Goal: Task Accomplishment & Management: Manage account settings

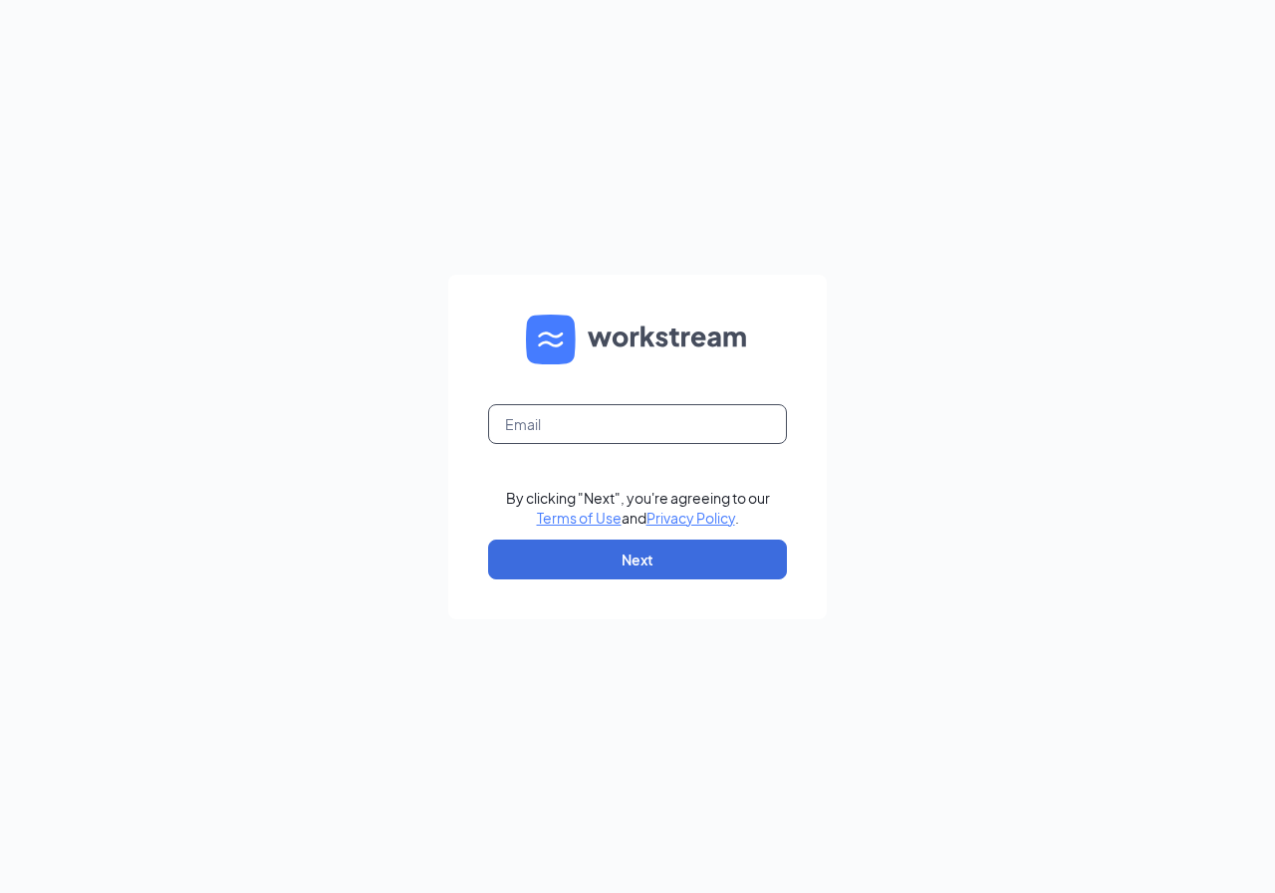
click at [578, 416] on input "text" at bounding box center [637, 424] width 299 height 40
type input "[EMAIL_ADDRESS][DOMAIN_NAME]"
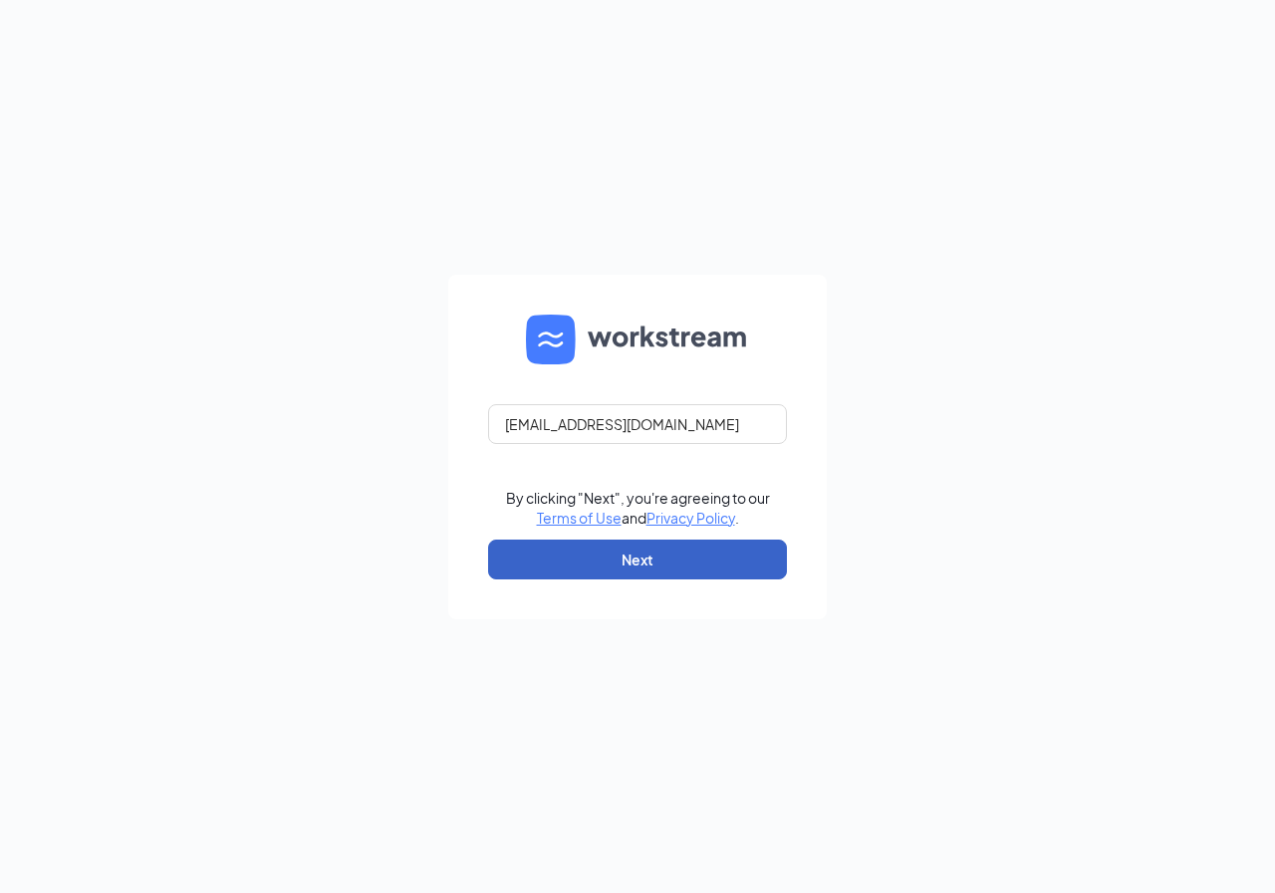
click at [545, 554] on button "Next" at bounding box center [637, 560] width 299 height 40
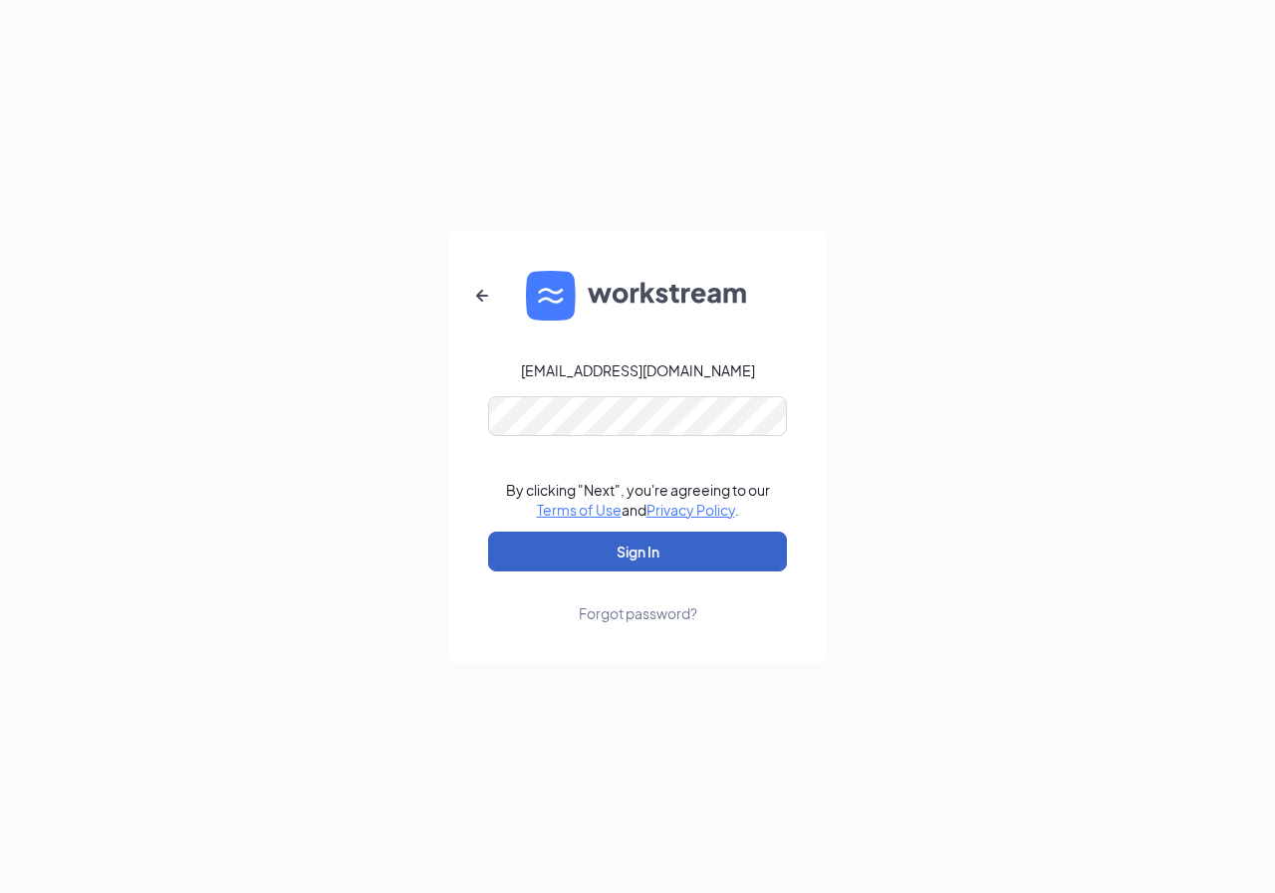
click at [581, 546] on button "Sign In" at bounding box center [637, 552] width 299 height 40
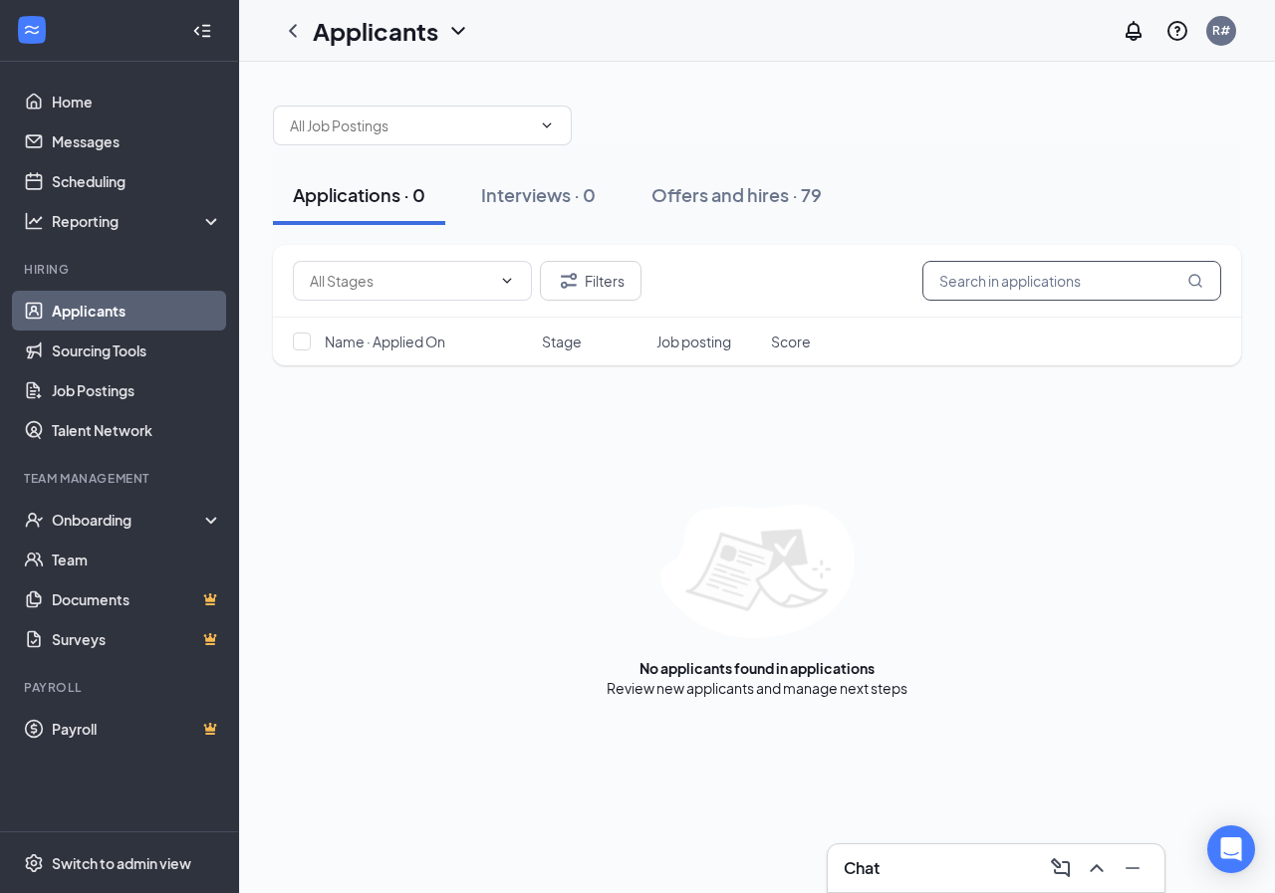
click at [985, 282] on input "text" at bounding box center [1071, 281] width 299 height 40
type input "[GEOGRAPHIC_DATA]"
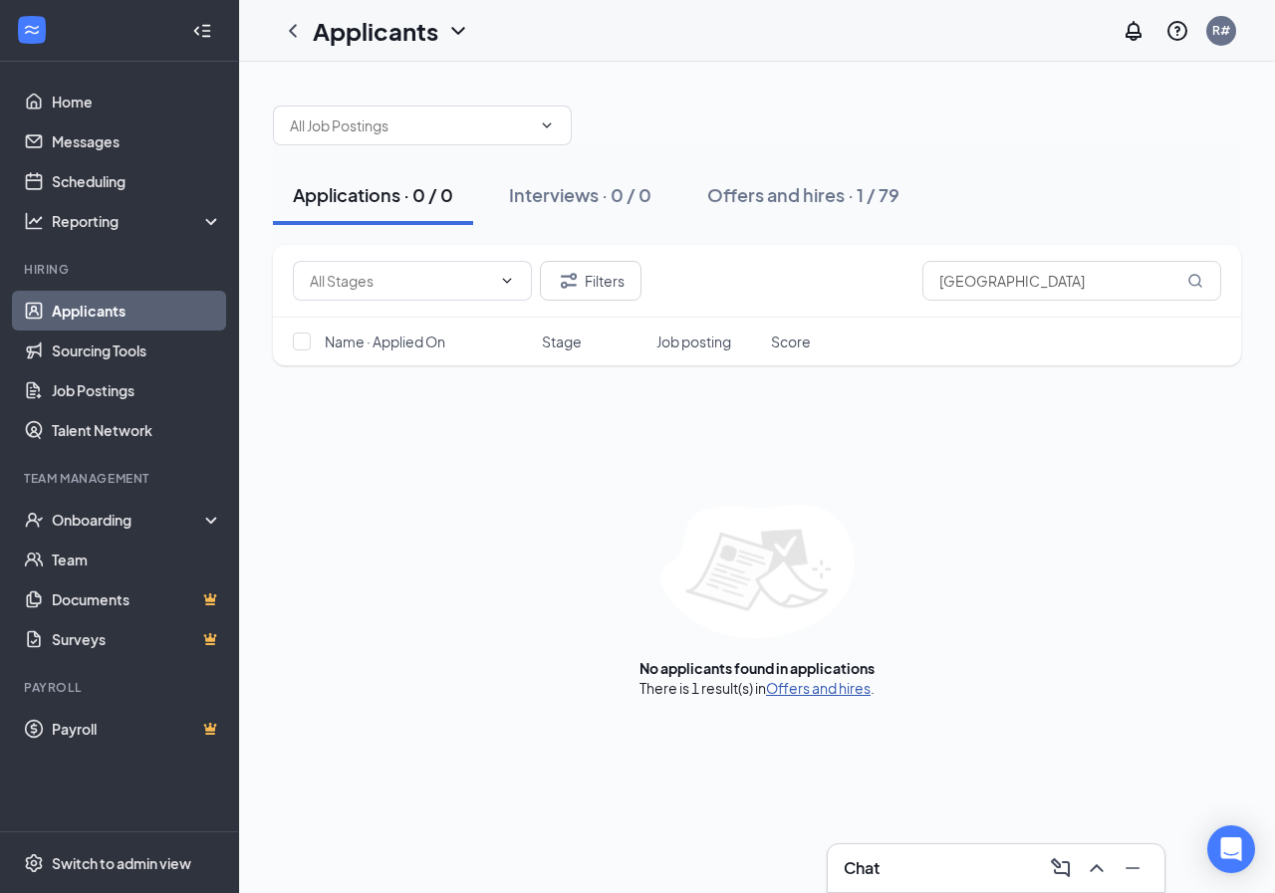
click at [830, 692] on link "Offers and hires" at bounding box center [818, 688] width 105 height 18
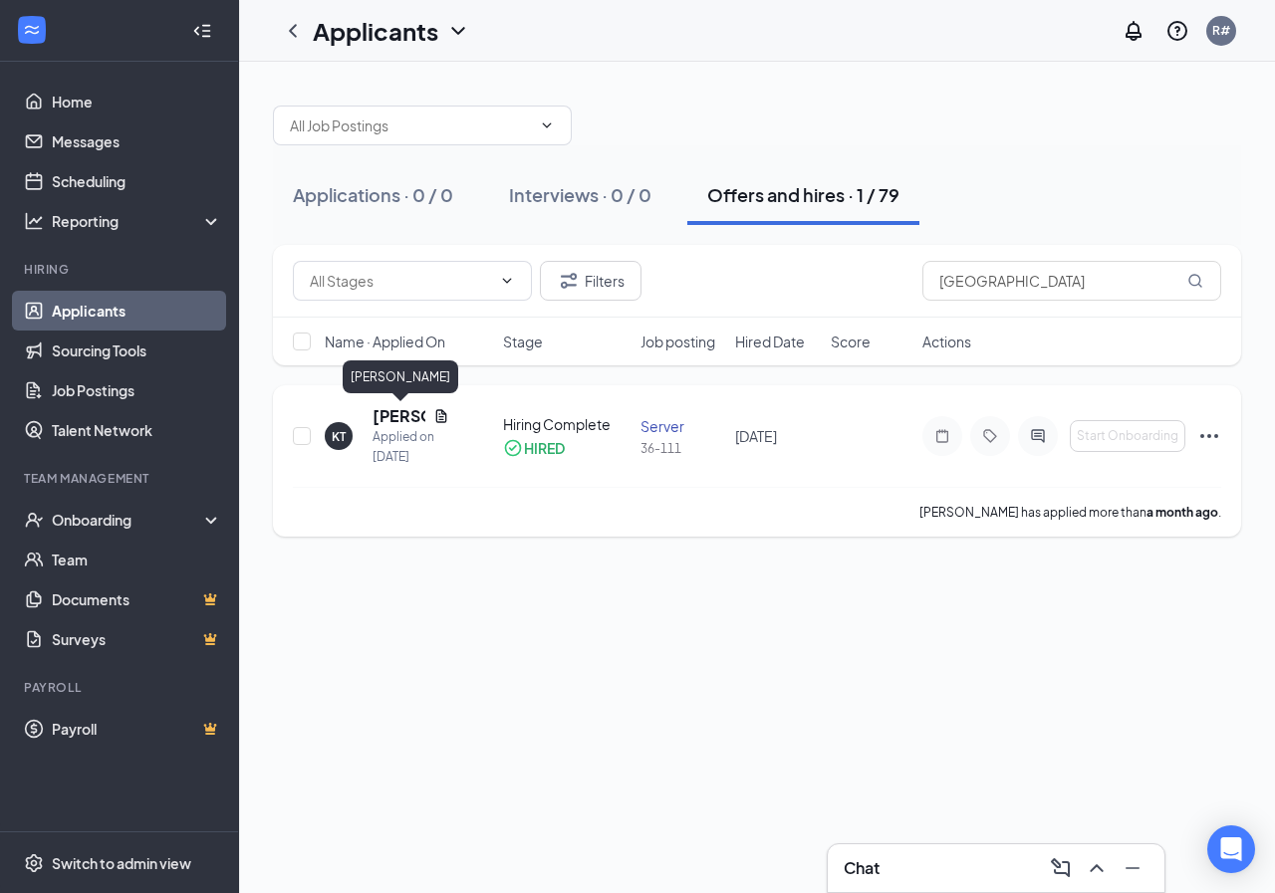
click at [403, 407] on h5 "[PERSON_NAME]" at bounding box center [398, 416] width 53 height 22
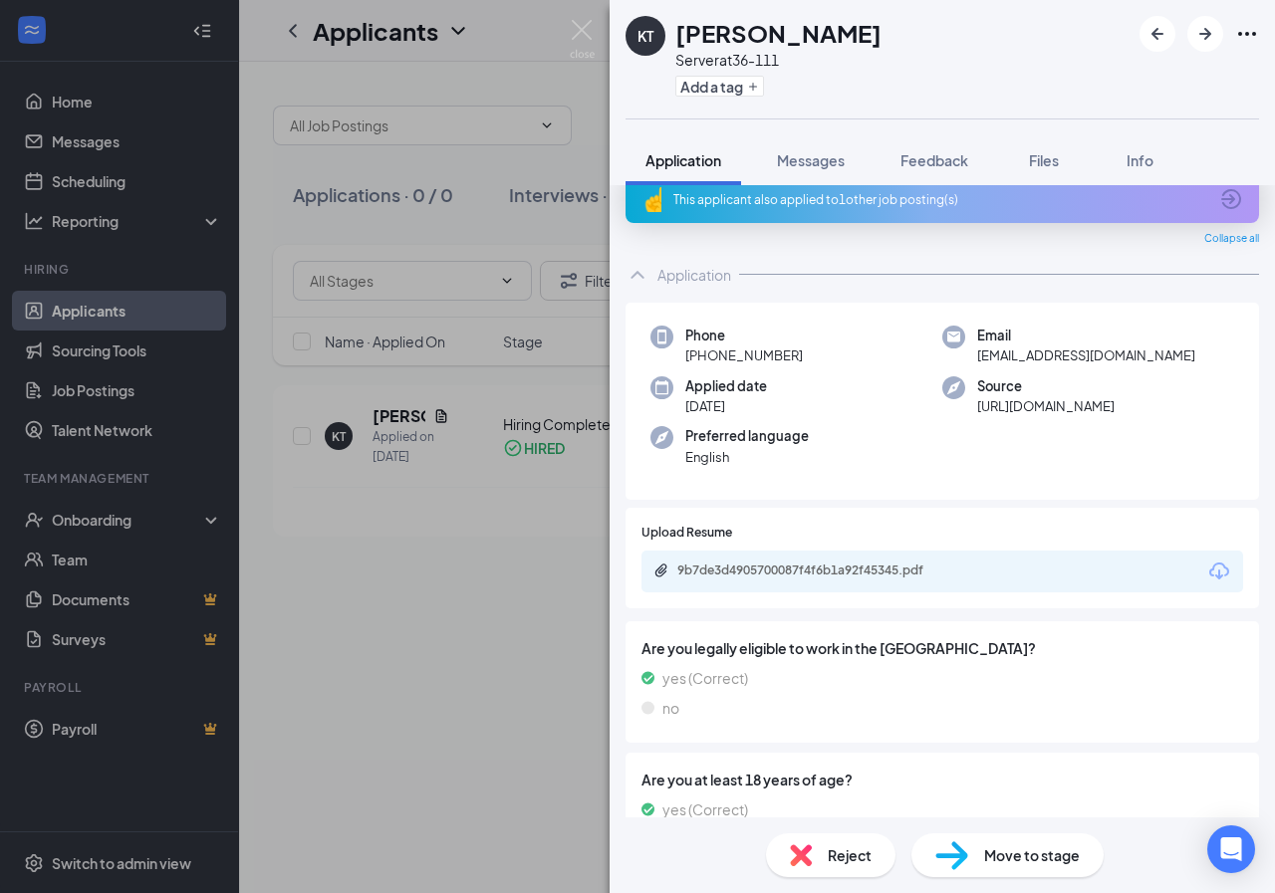
scroll to position [22, 0]
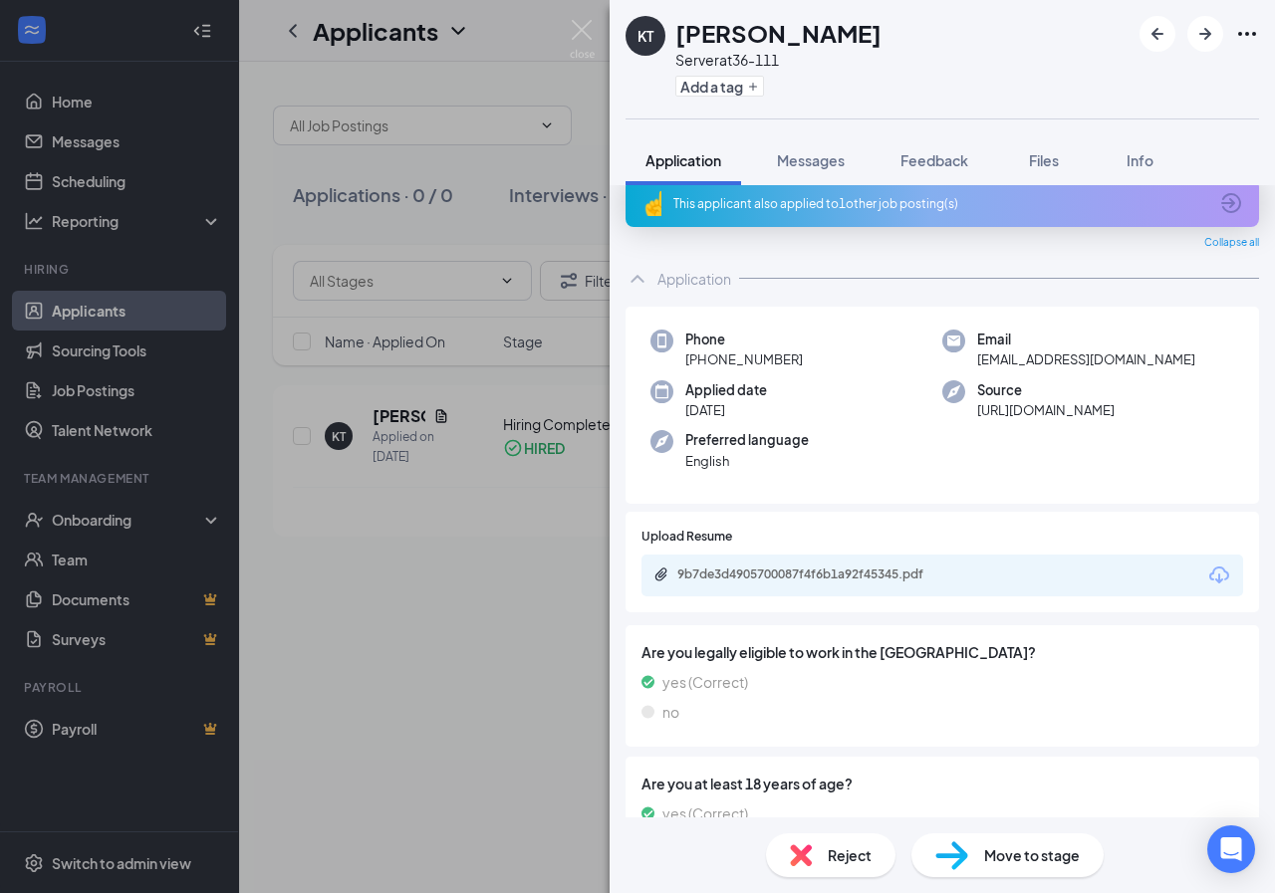
click at [403, 580] on div "[PERSON_NAME] Server at 36-111 Add a tag Application Messages Feedback Files In…" at bounding box center [637, 446] width 1275 height 893
click at [576, 26] on img at bounding box center [582, 39] width 25 height 39
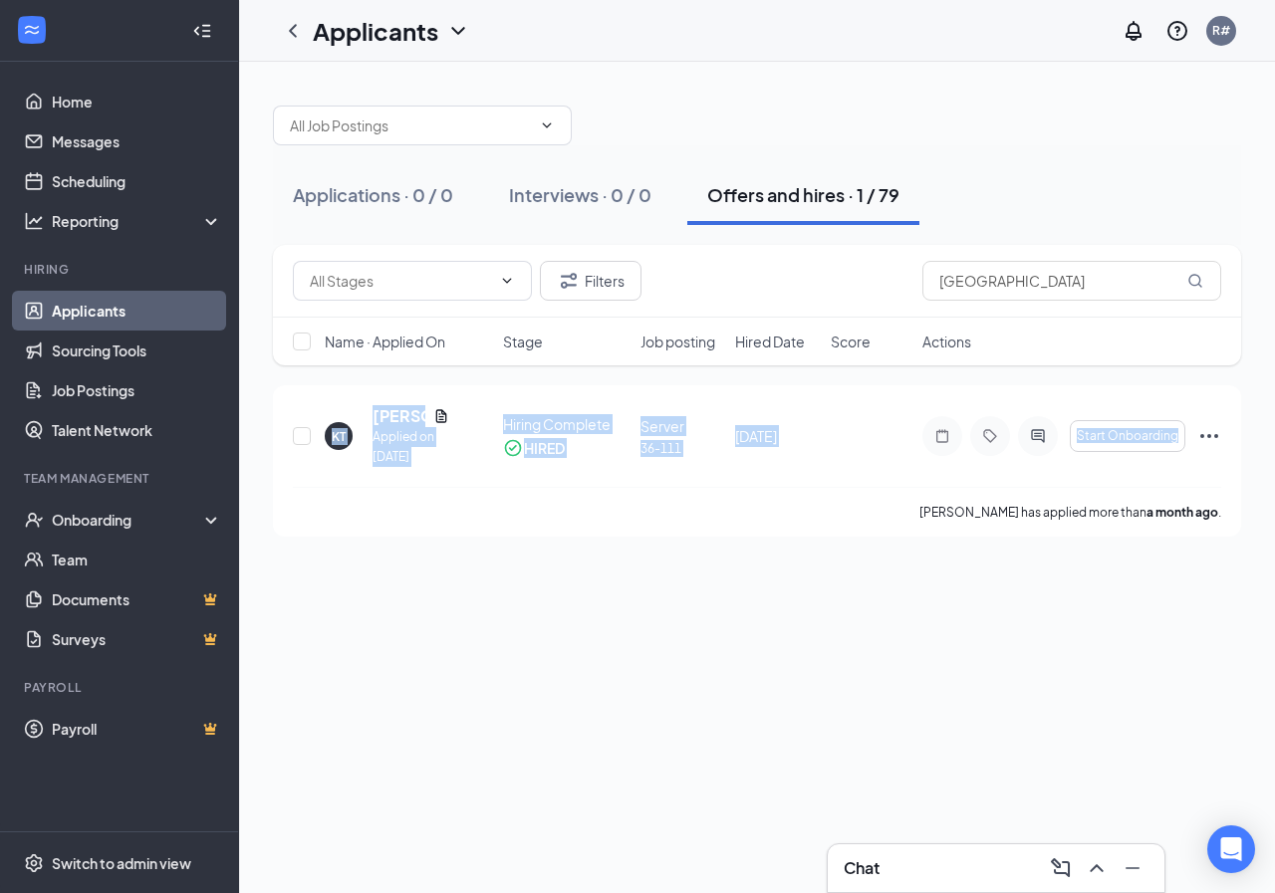
drag, startPoint x: 285, startPoint y: 409, endPoint x: 481, endPoint y: 719, distance: 366.6
click at [493, 719] on div "Applications · 0 / 0 Interviews · 0 / 0 Offers and hires · 1 / 79 Filters [GEOG…" at bounding box center [757, 478] width 1036 height 832
click at [481, 711] on div "Applications · 0 / 0 Interviews · 0 / 0 Offers and hires · 1 / 79 Filters [GEOG…" at bounding box center [757, 478] width 1036 height 832
click at [642, 647] on div "Applications · 0 / 0 Interviews · 0 / 0 Offers and hires · 1 / 79 Filters [GEOG…" at bounding box center [757, 478] width 1036 height 832
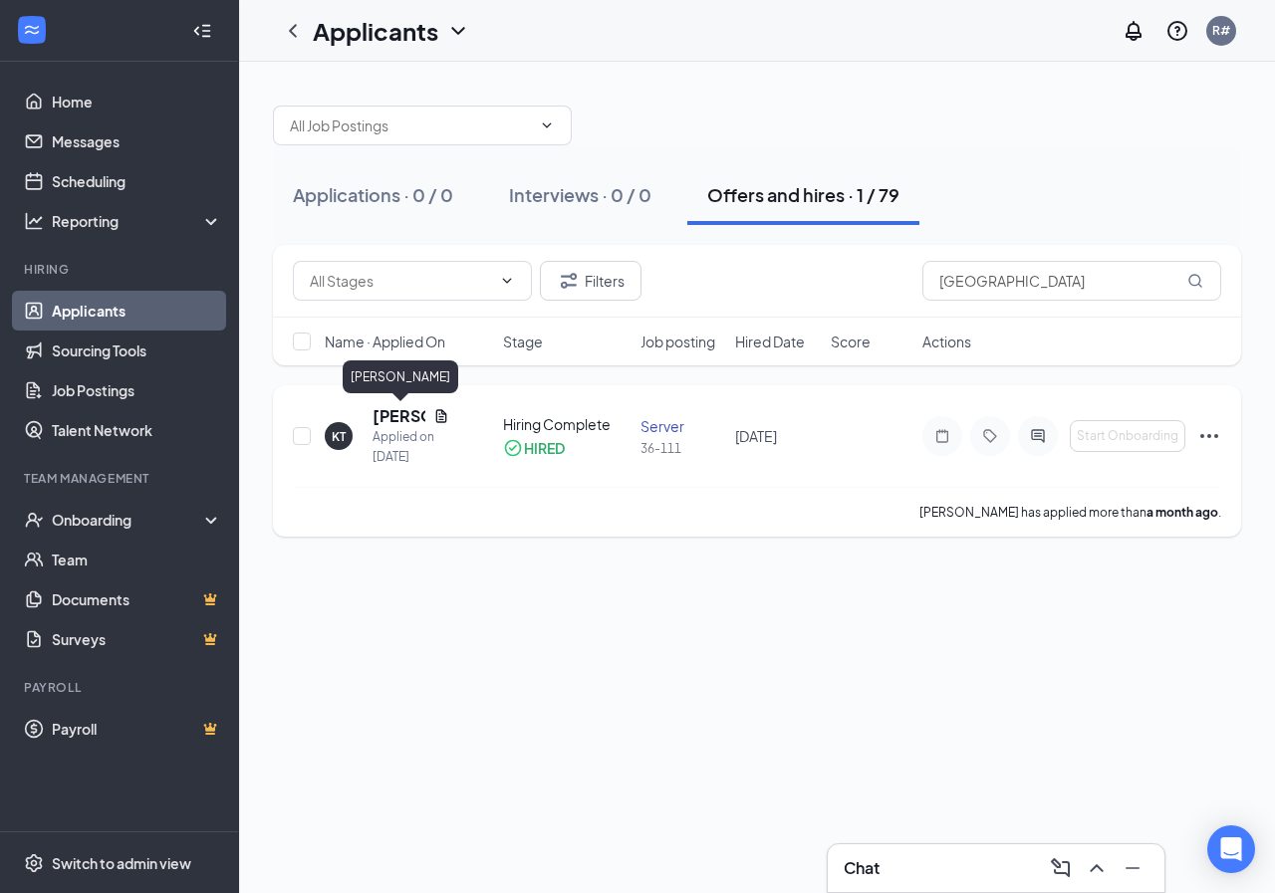
click at [410, 418] on h5 "[PERSON_NAME]" at bounding box center [398, 416] width 53 height 22
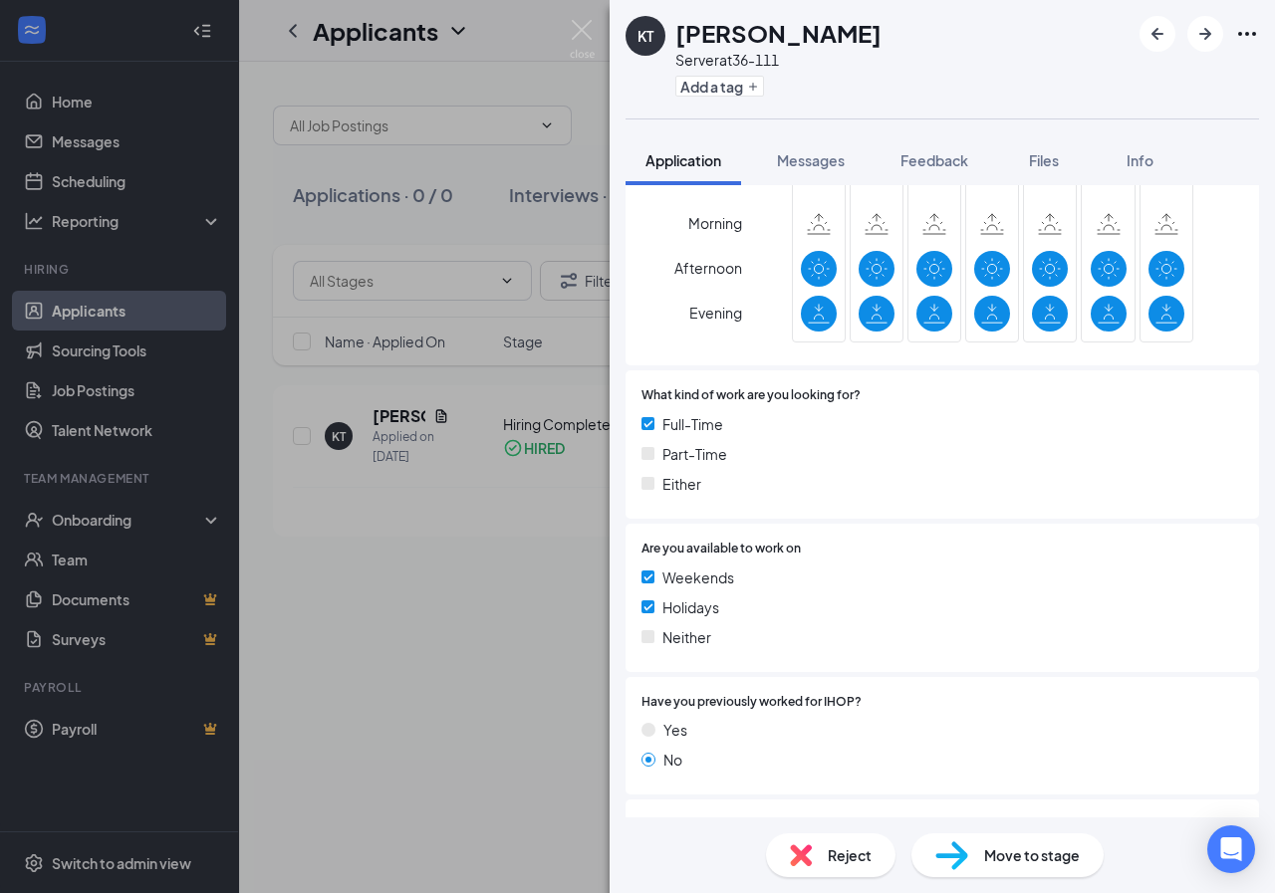
scroll to position [896, 0]
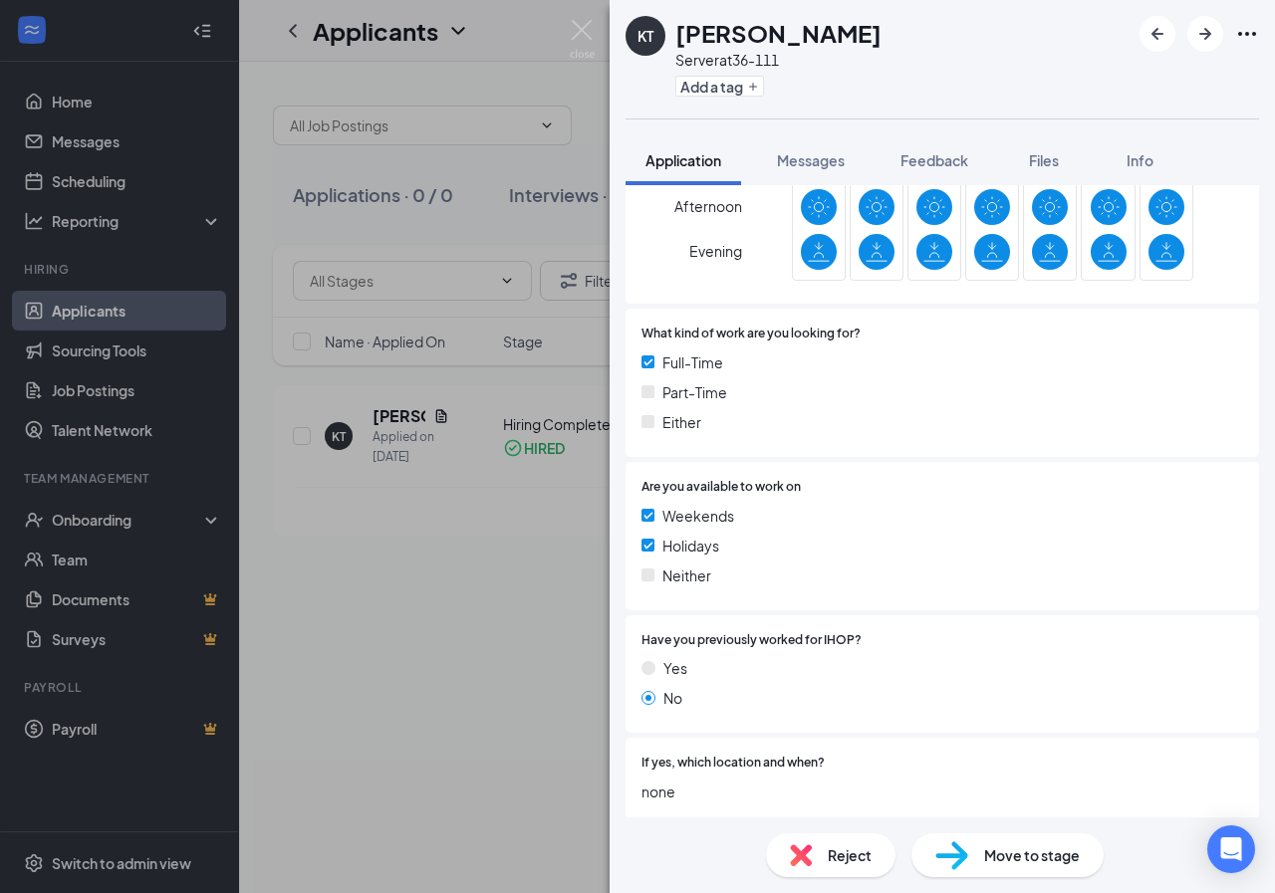
click at [950, 855] on img at bounding box center [951, 856] width 33 height 29
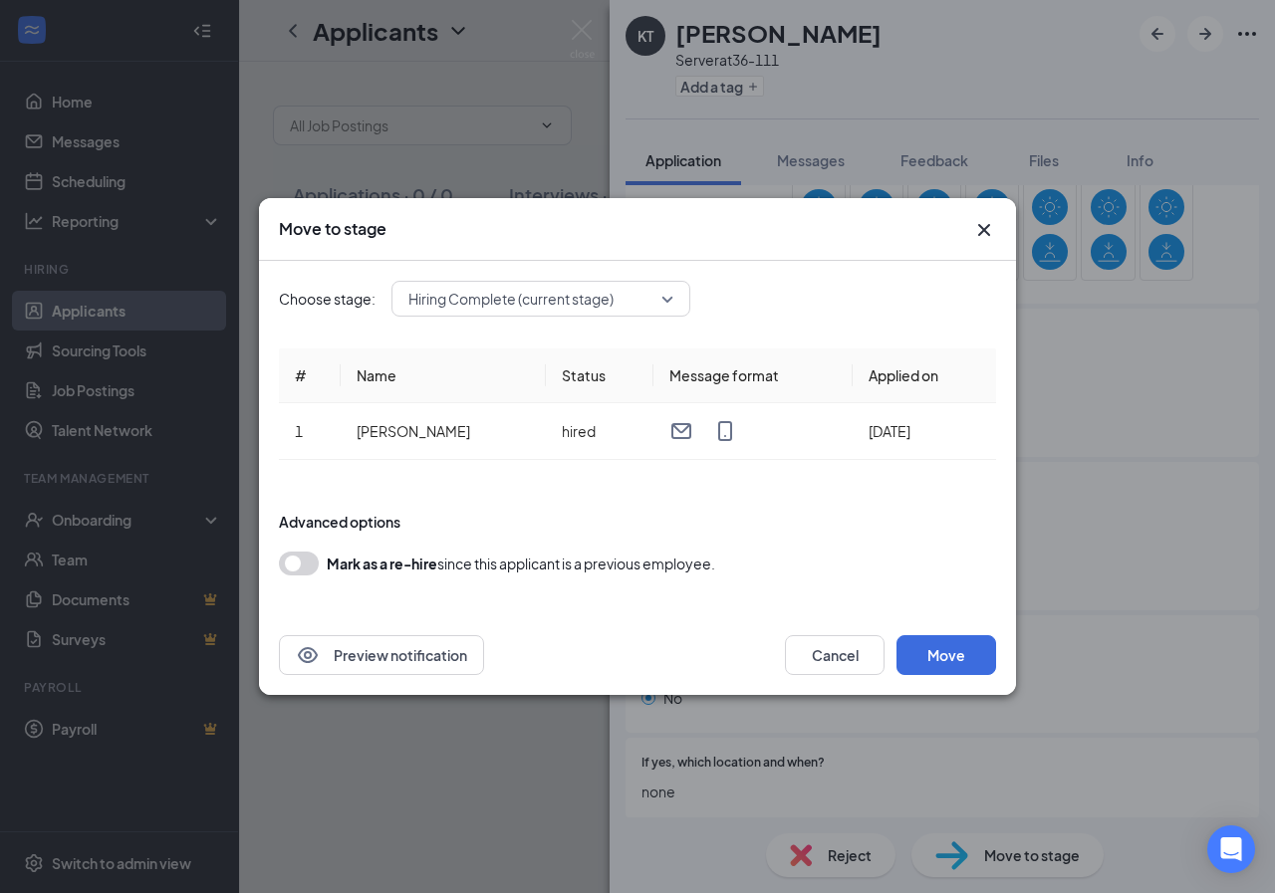
click at [299, 564] on button "button" at bounding box center [299, 564] width 40 height 24
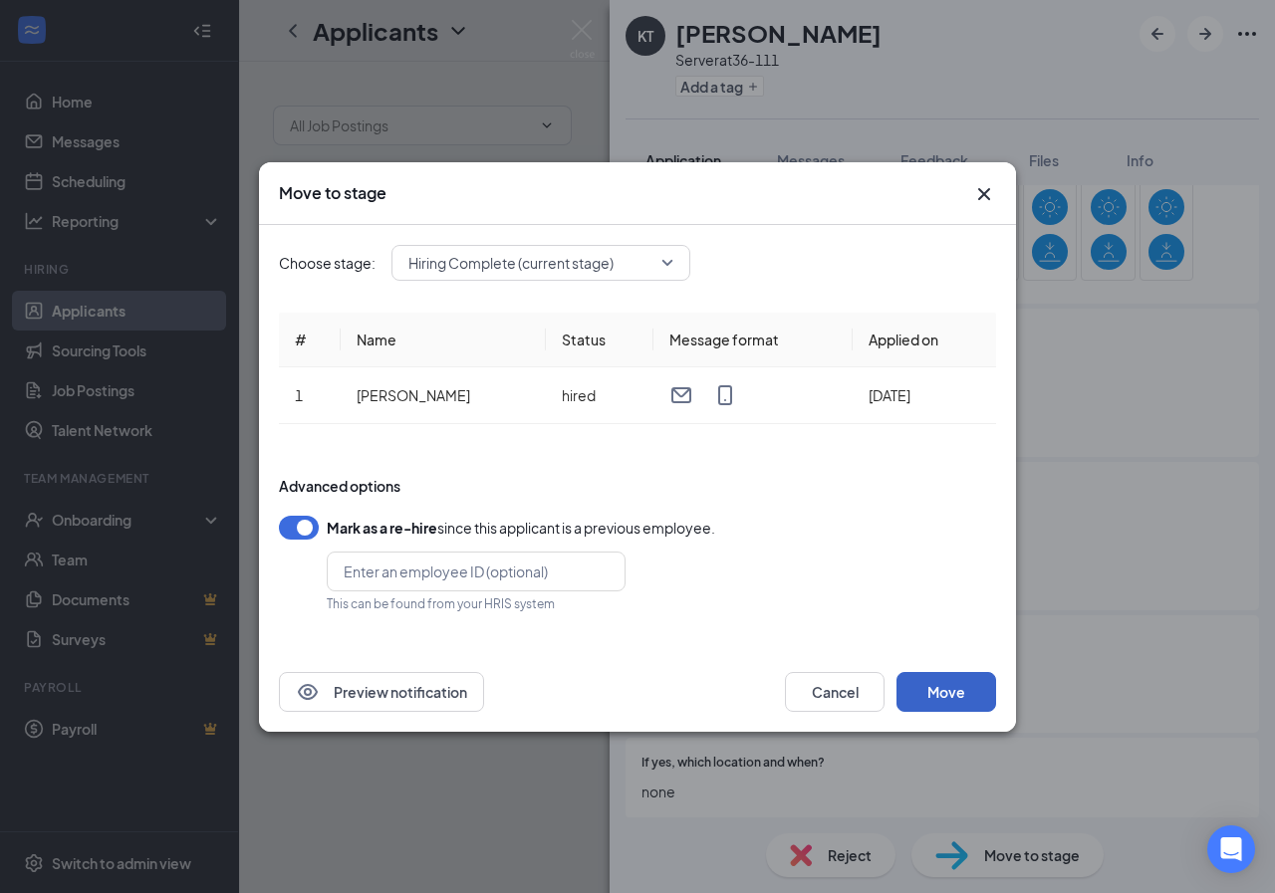
click at [958, 689] on button "Move" at bounding box center [946, 692] width 100 height 40
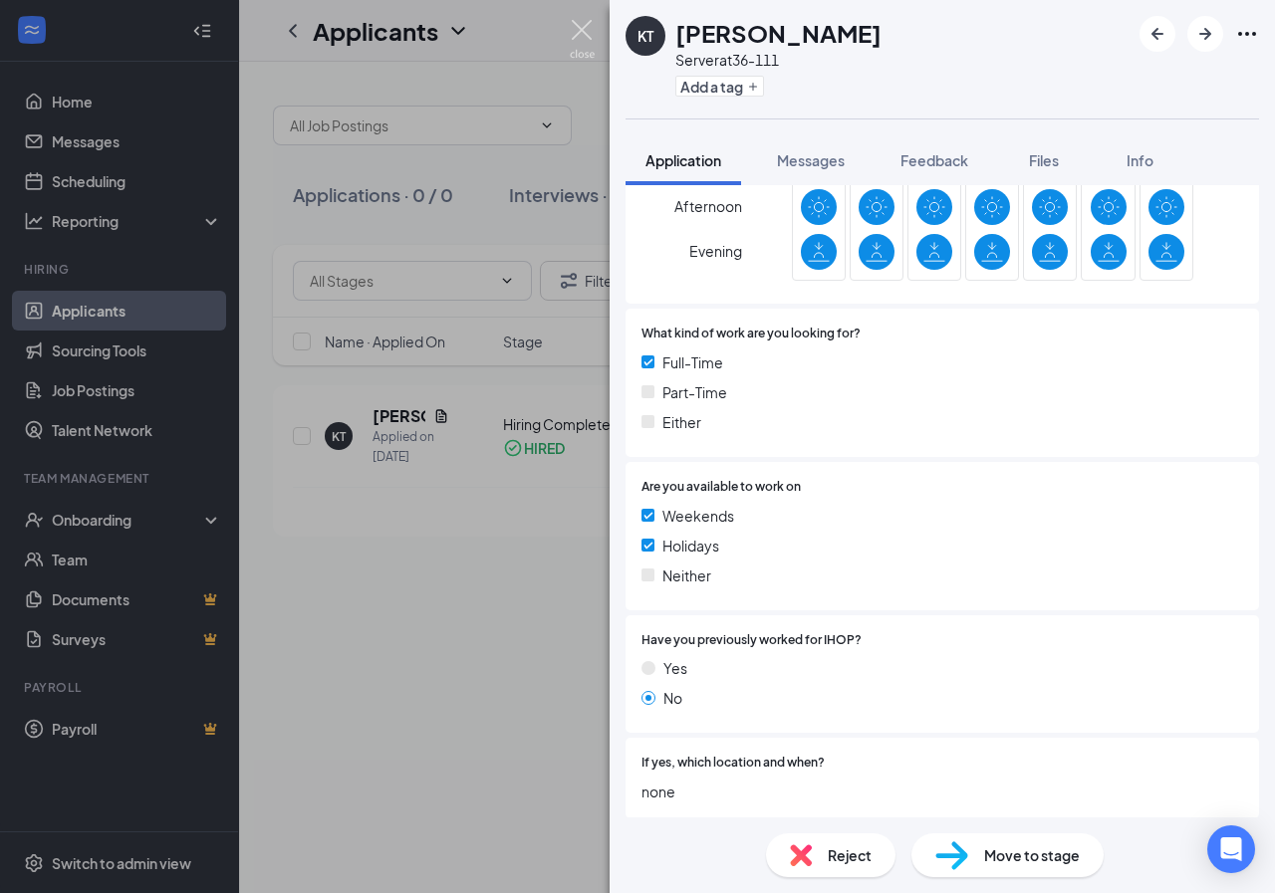
click at [582, 36] on img at bounding box center [582, 39] width 25 height 39
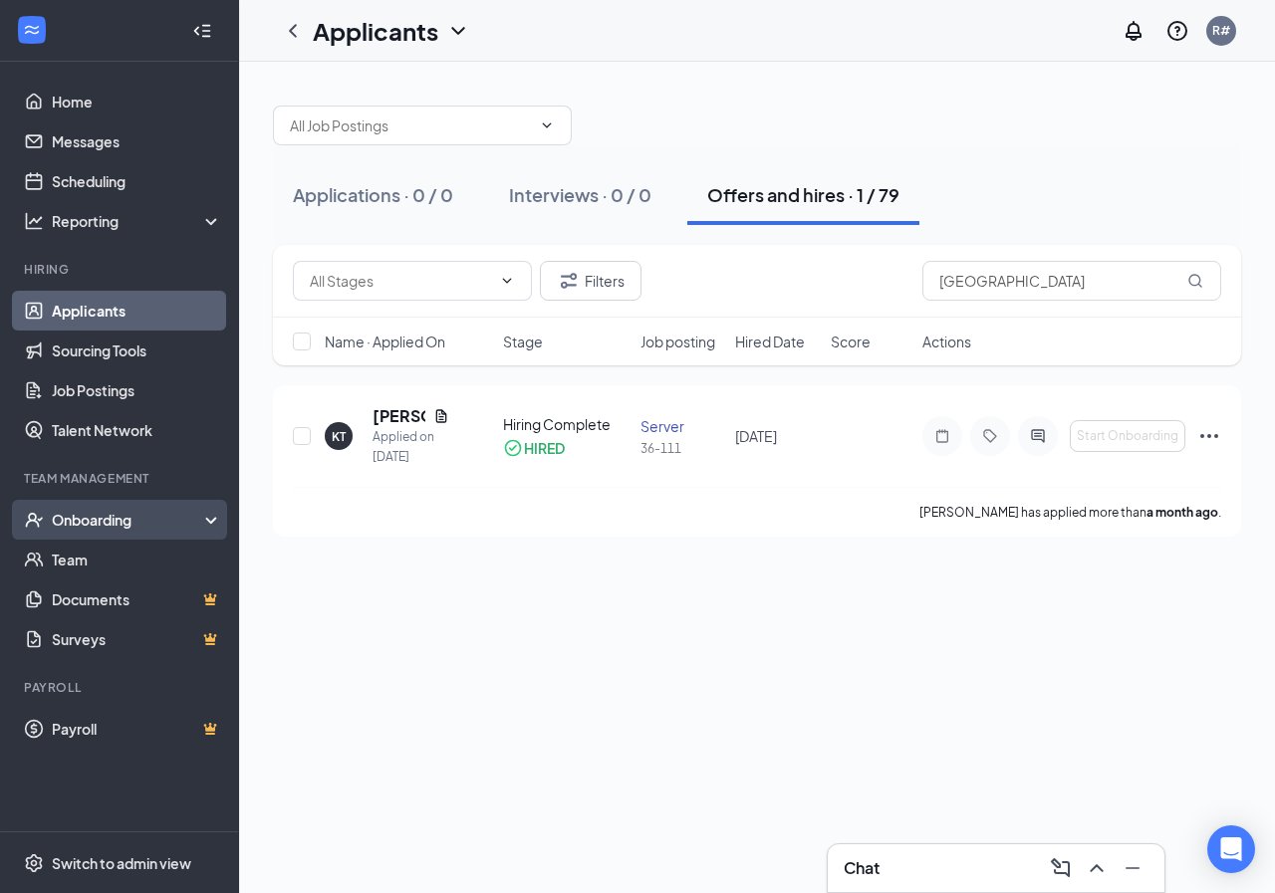
click at [84, 530] on div "Onboarding" at bounding box center [128, 520] width 153 height 20
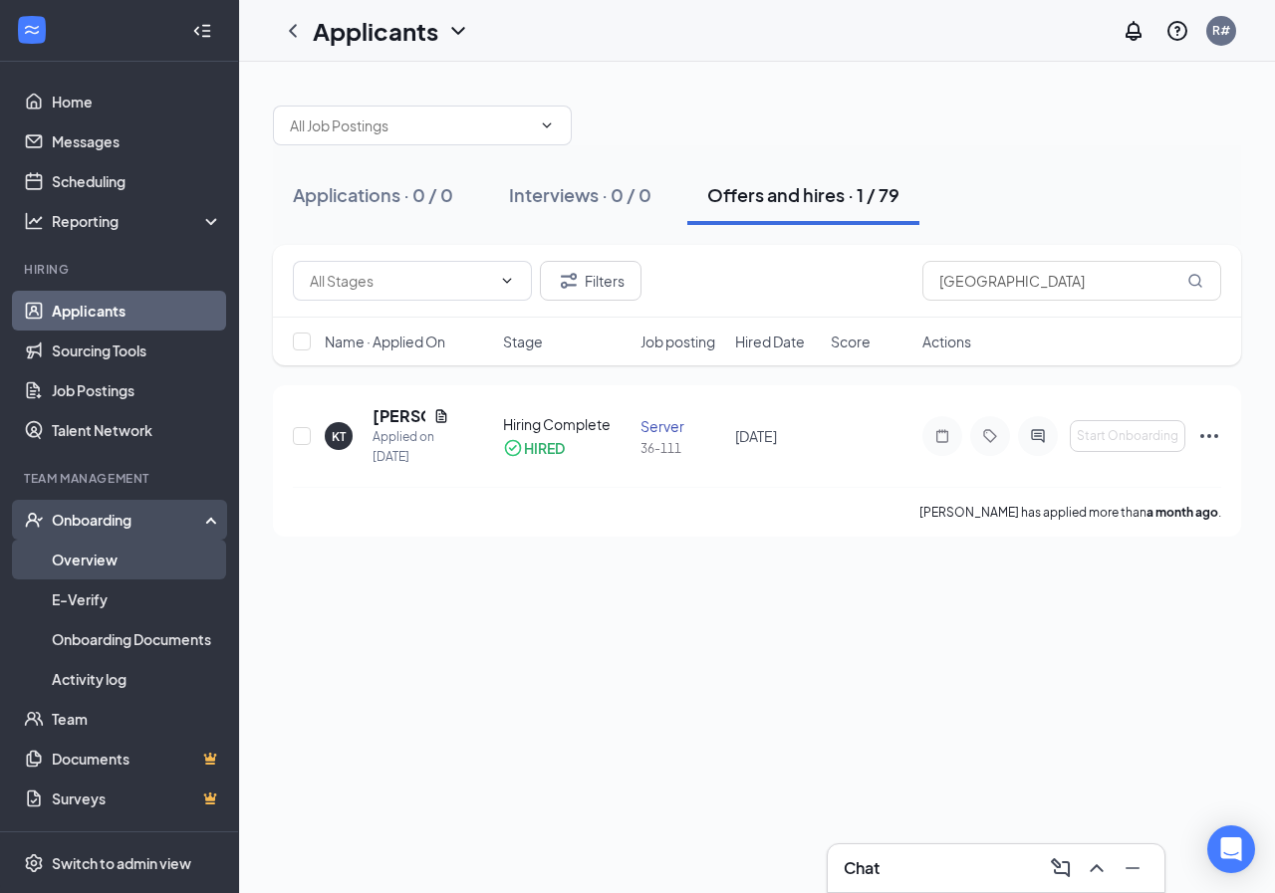
click at [85, 563] on link "Overview" at bounding box center [137, 560] width 170 height 40
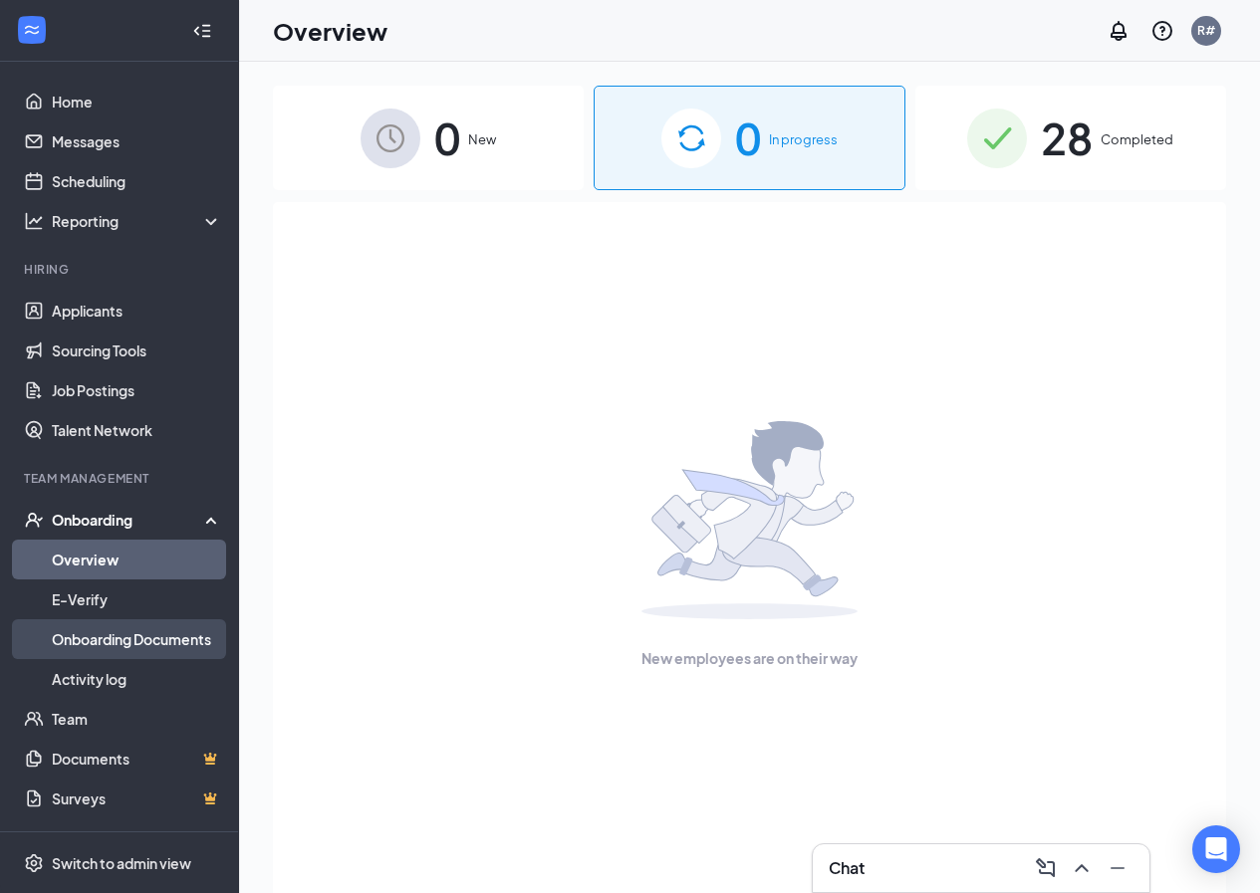
click at [112, 631] on link "Onboarding Documents" at bounding box center [137, 639] width 170 height 40
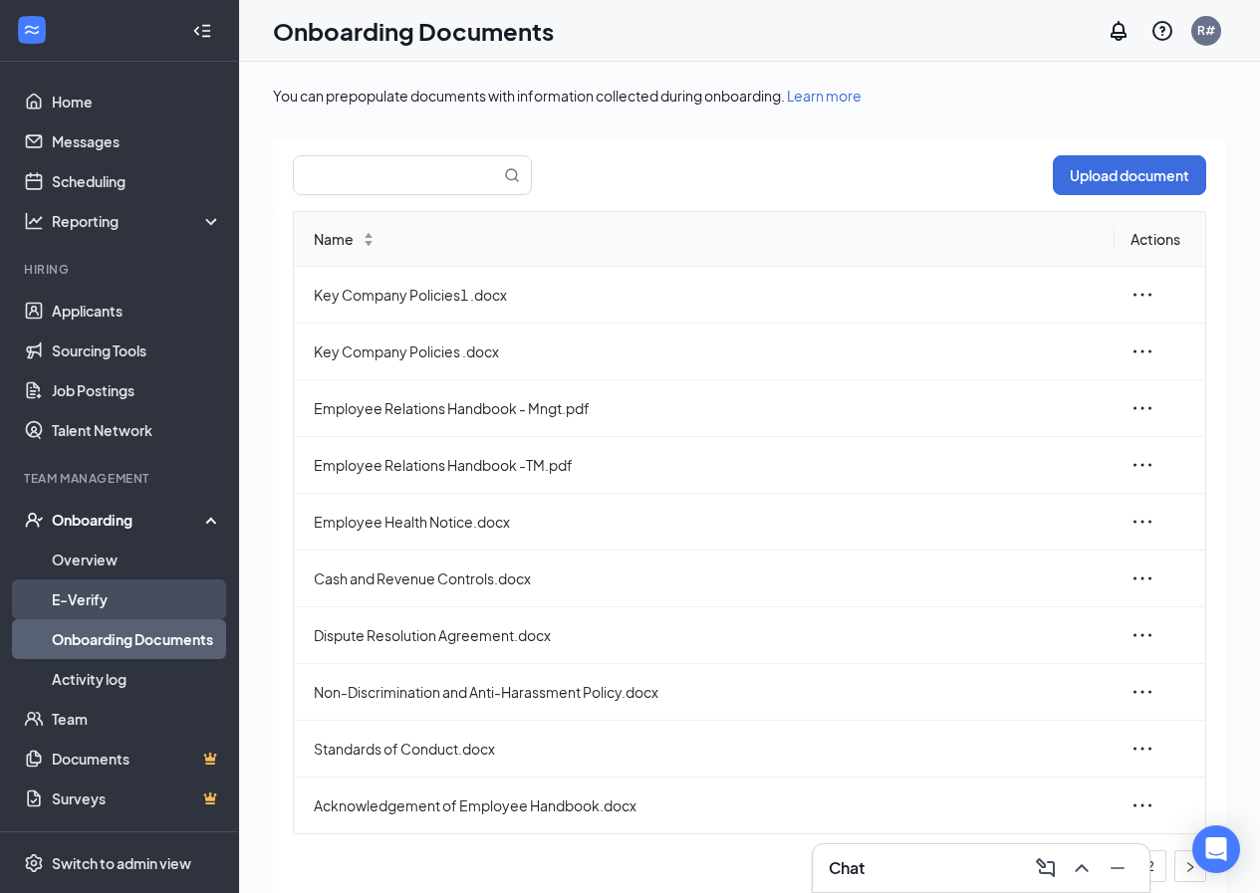
click at [103, 600] on link "E-Verify" at bounding box center [137, 600] width 170 height 40
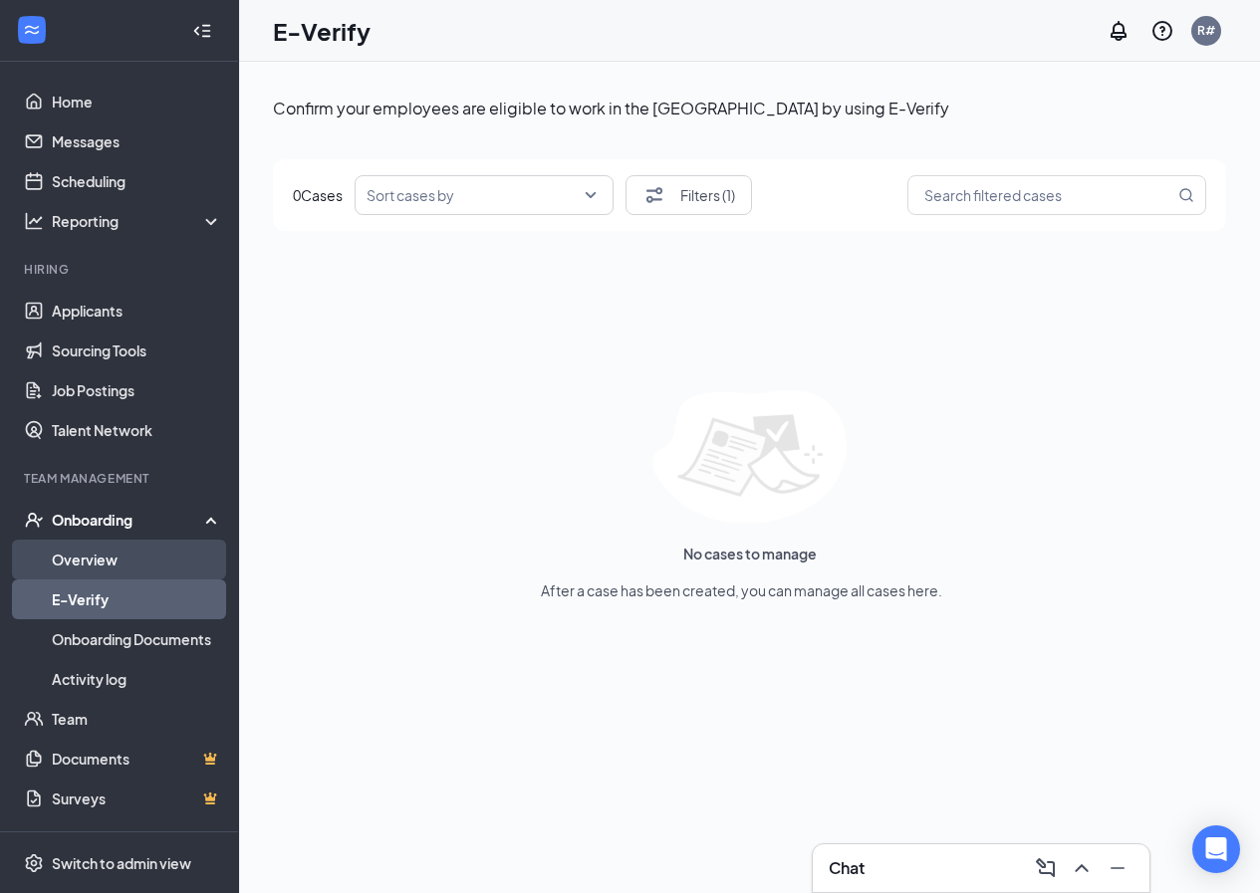
click at [103, 557] on link "Overview" at bounding box center [137, 560] width 170 height 40
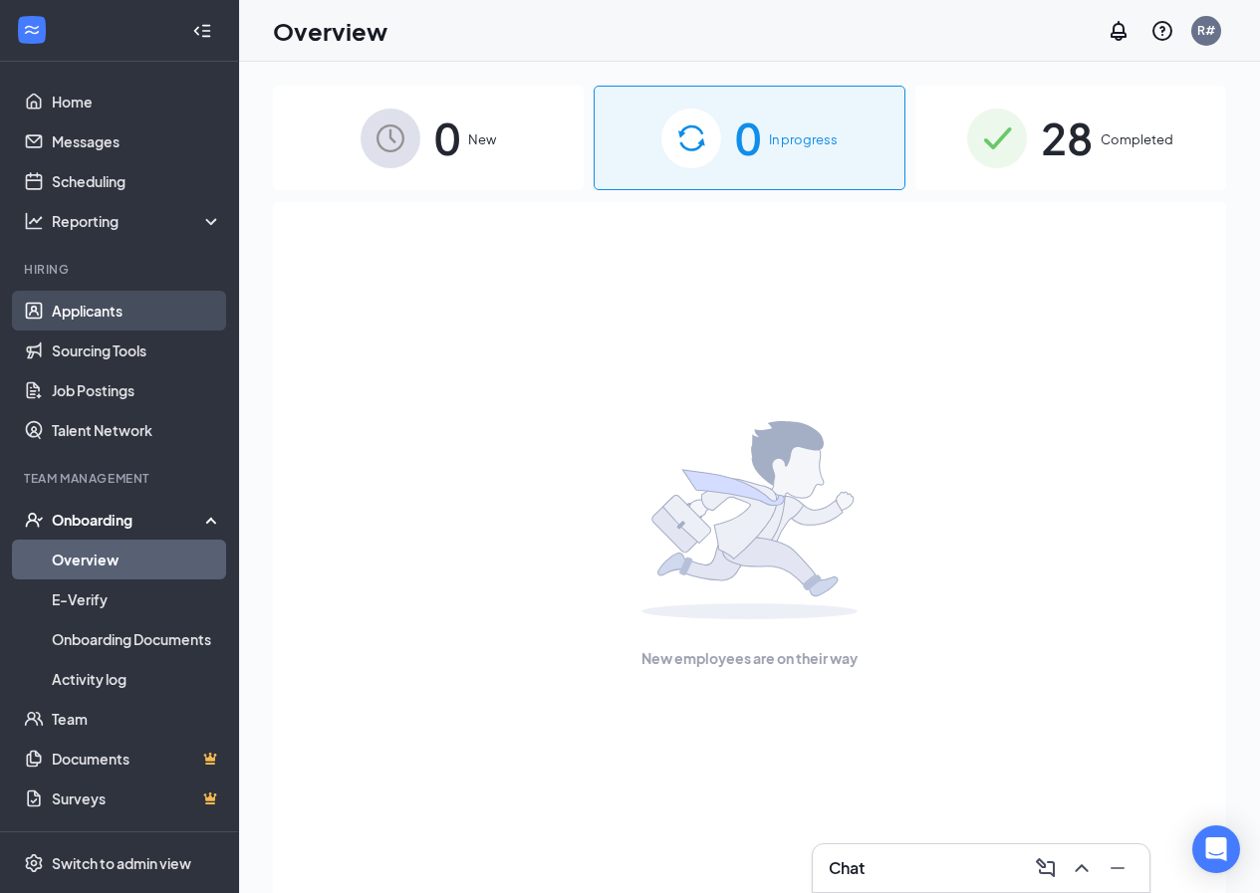
click at [101, 318] on link "Applicants" at bounding box center [137, 311] width 170 height 40
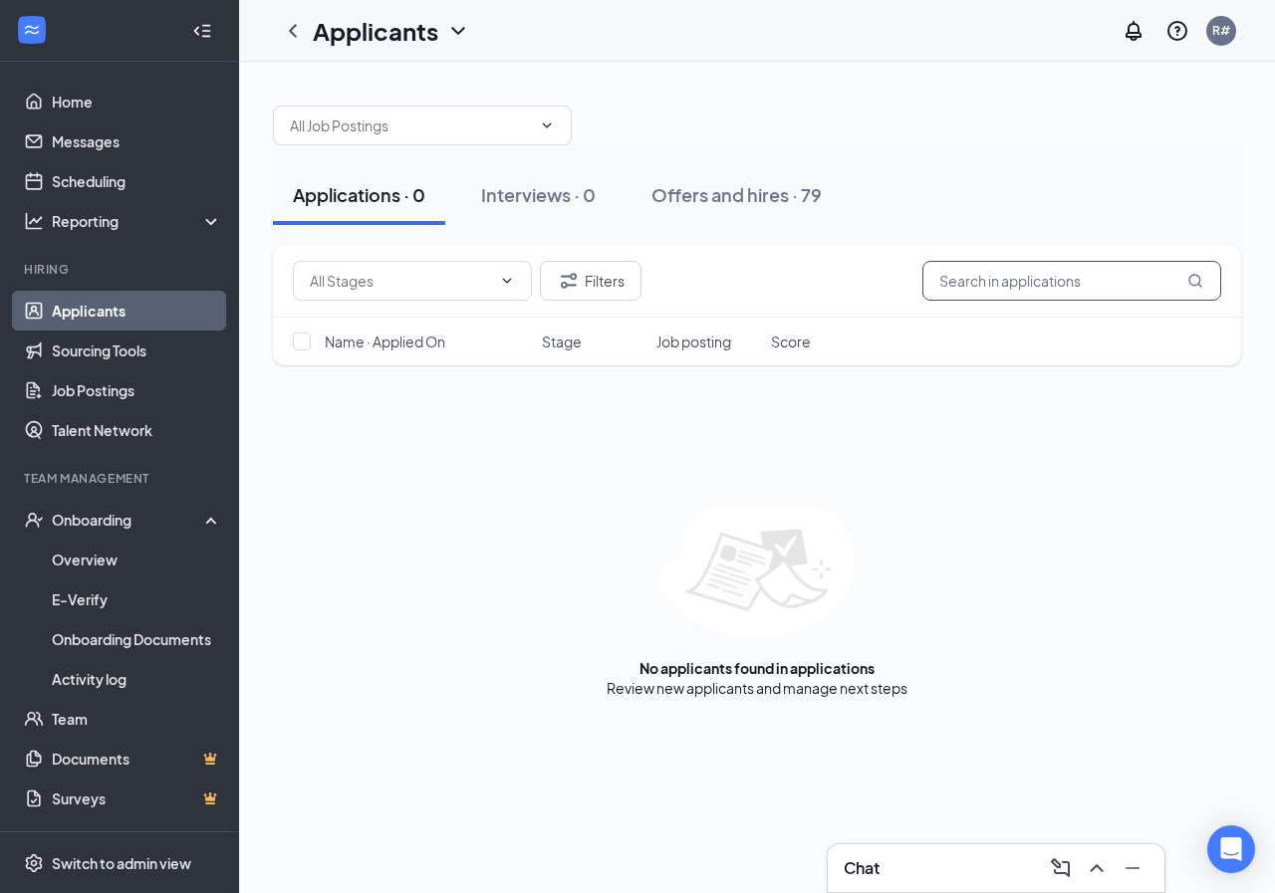
click at [1004, 286] on input "text" at bounding box center [1071, 281] width 299 height 40
type input "keny"
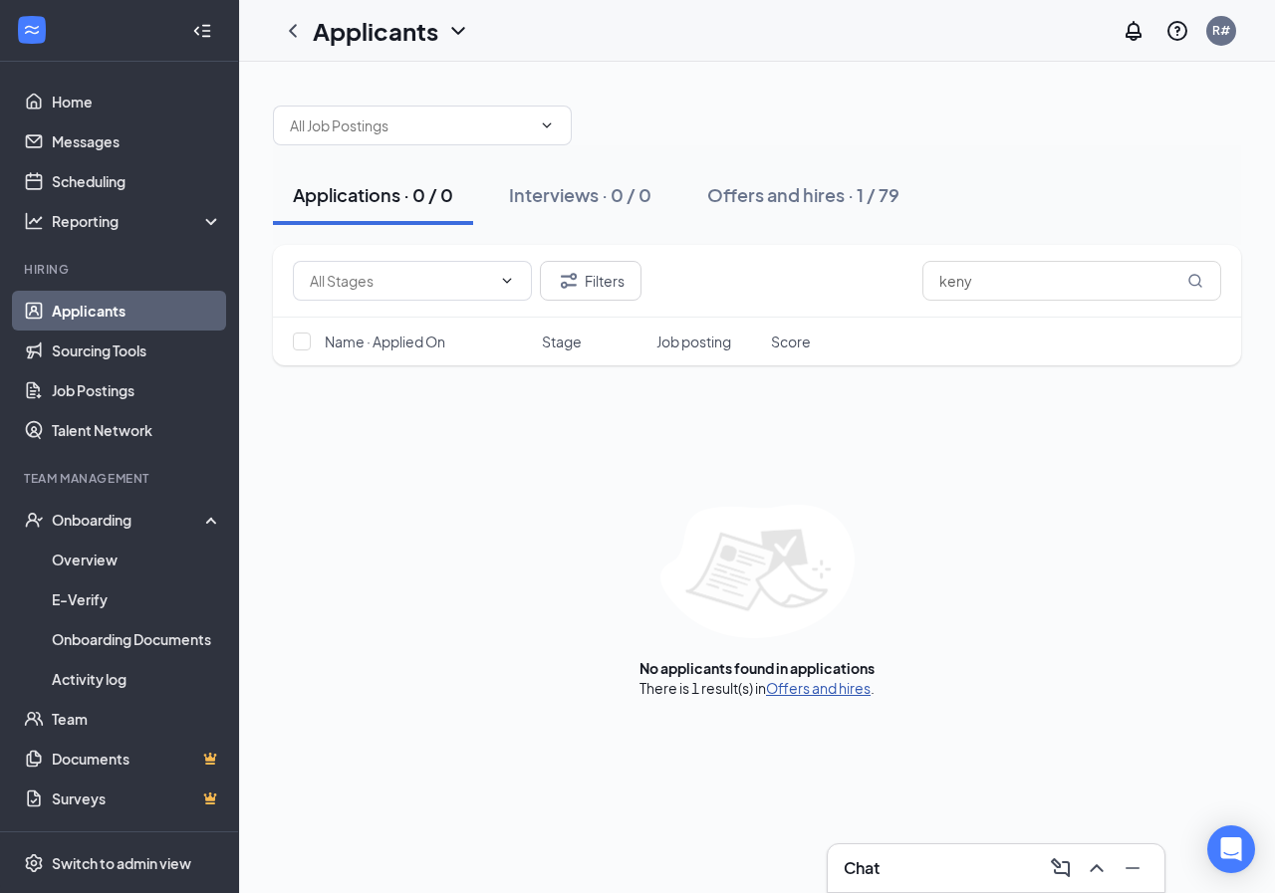
click at [785, 686] on link "Offers and hires" at bounding box center [818, 688] width 105 height 18
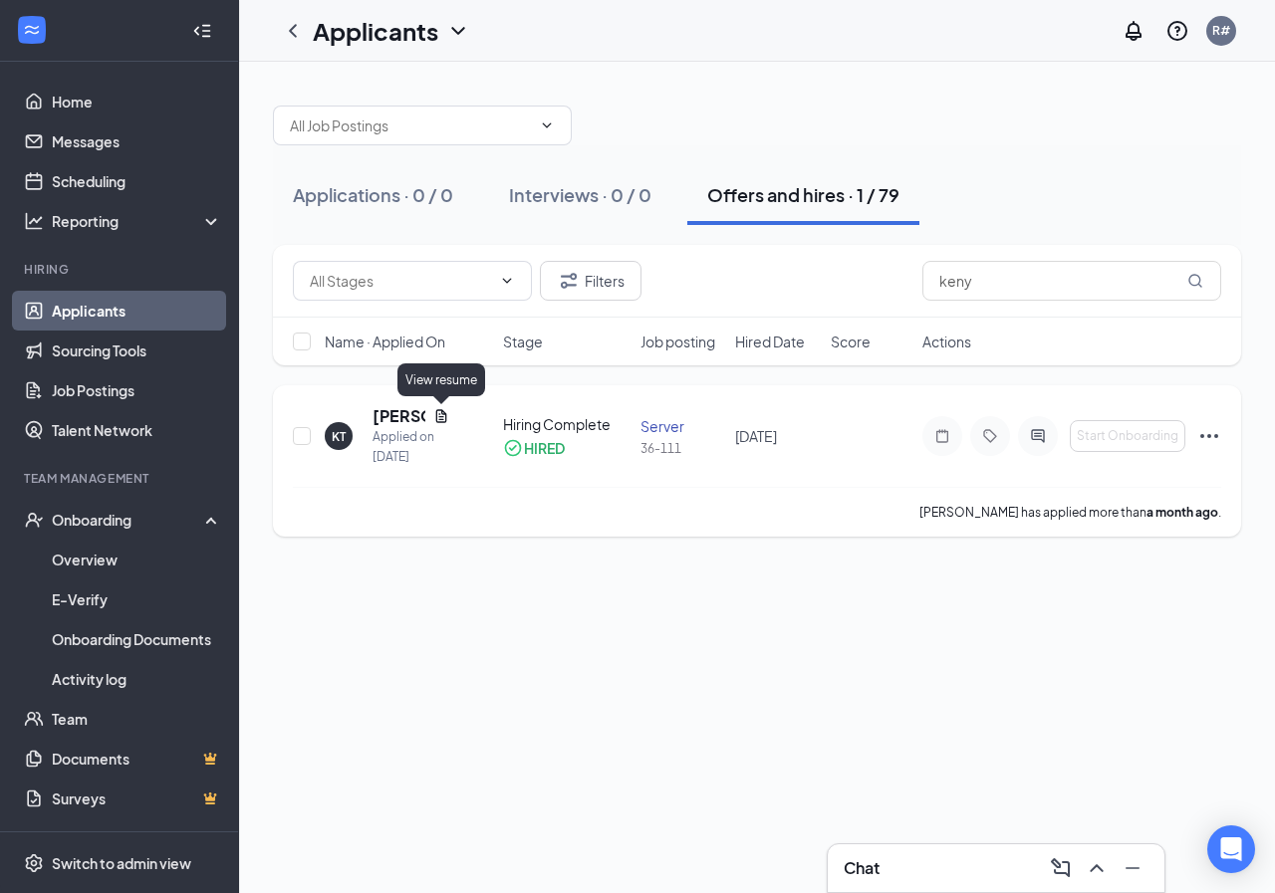
click at [438, 421] on icon "Document" at bounding box center [441, 416] width 16 height 16
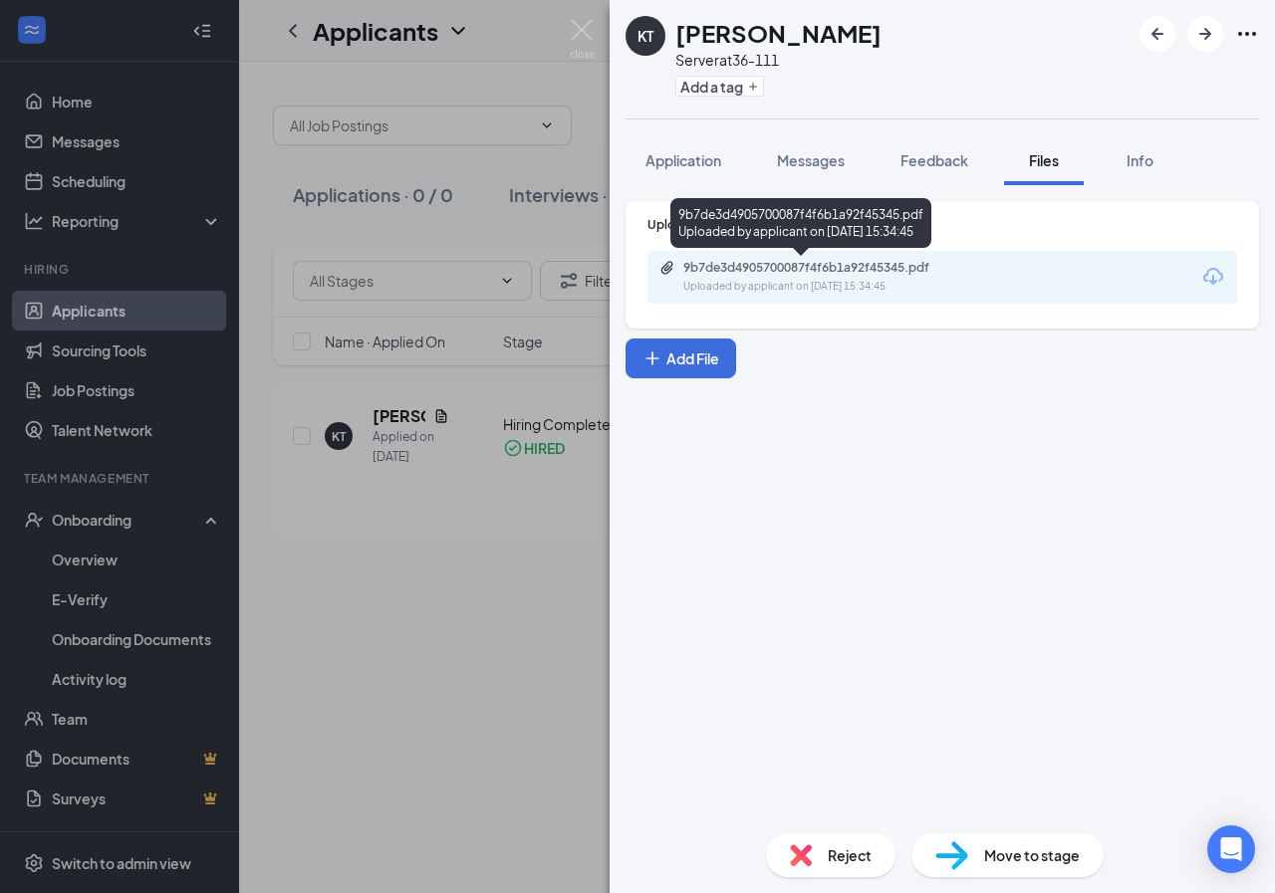
click at [789, 264] on div "9b7de3d4905700087f4f6b1a92f45345.pdf" at bounding box center [822, 268] width 279 height 16
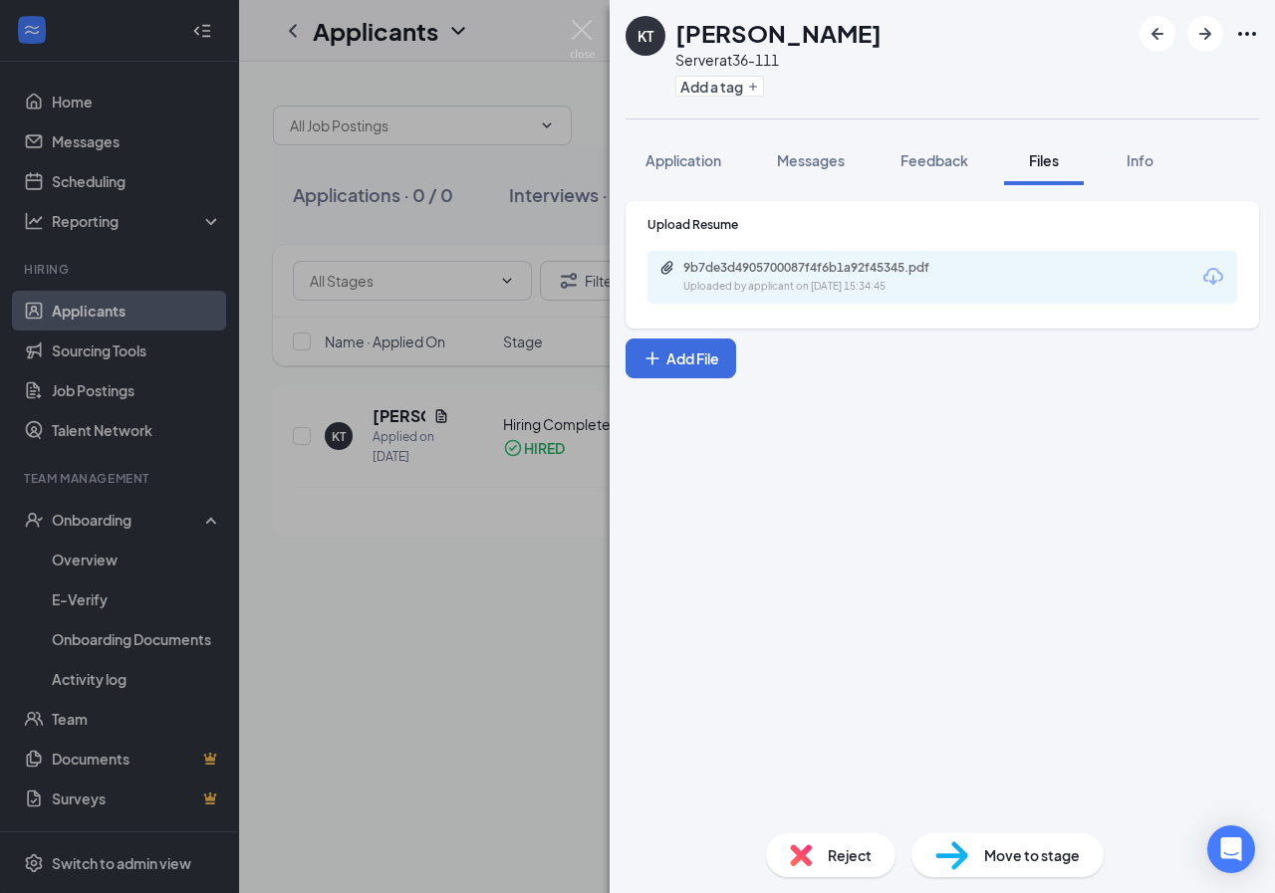
click at [466, 618] on div "[PERSON_NAME] Server at 36-111 Add a tag Application Messages Feedback Files In…" at bounding box center [637, 446] width 1275 height 893
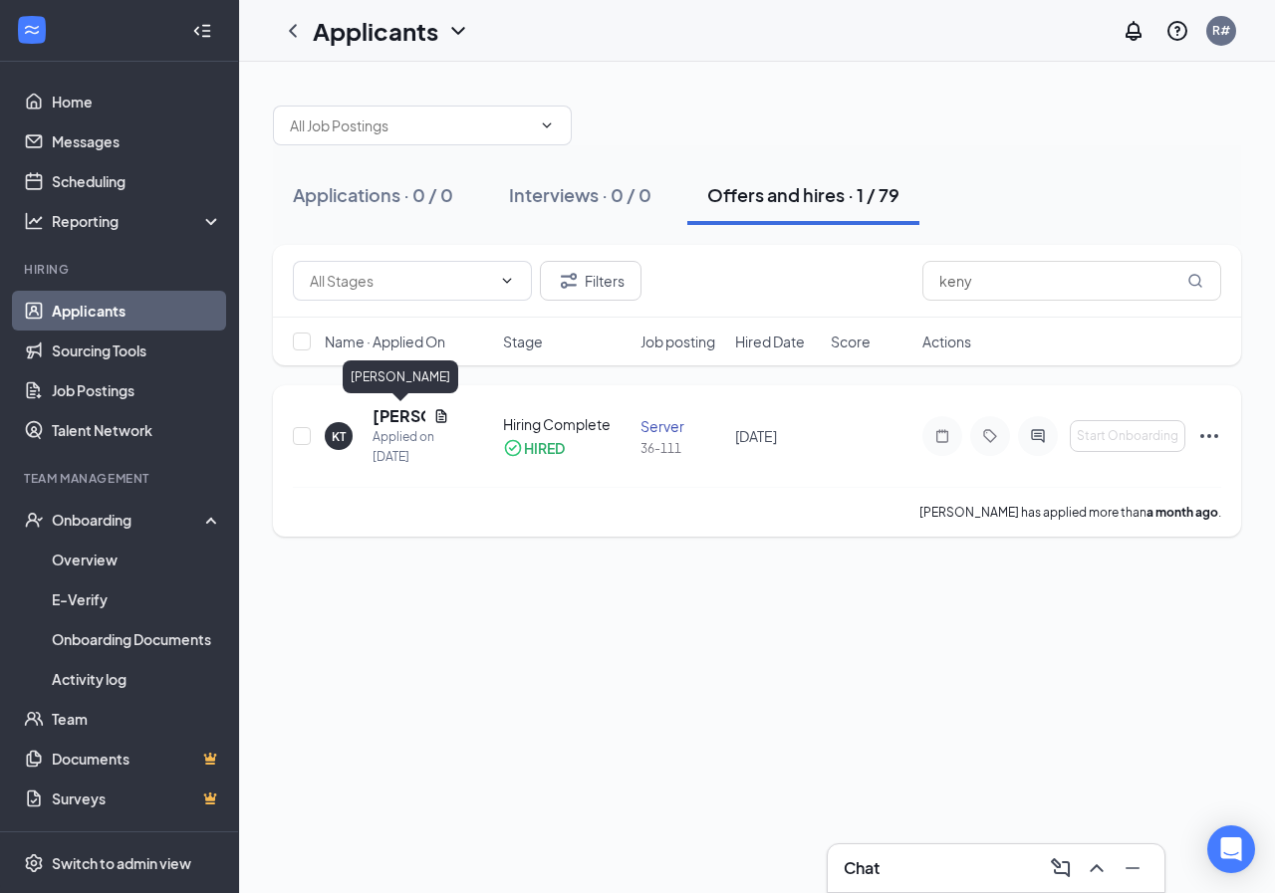
click at [404, 411] on h5 "[PERSON_NAME]" at bounding box center [398, 416] width 53 height 22
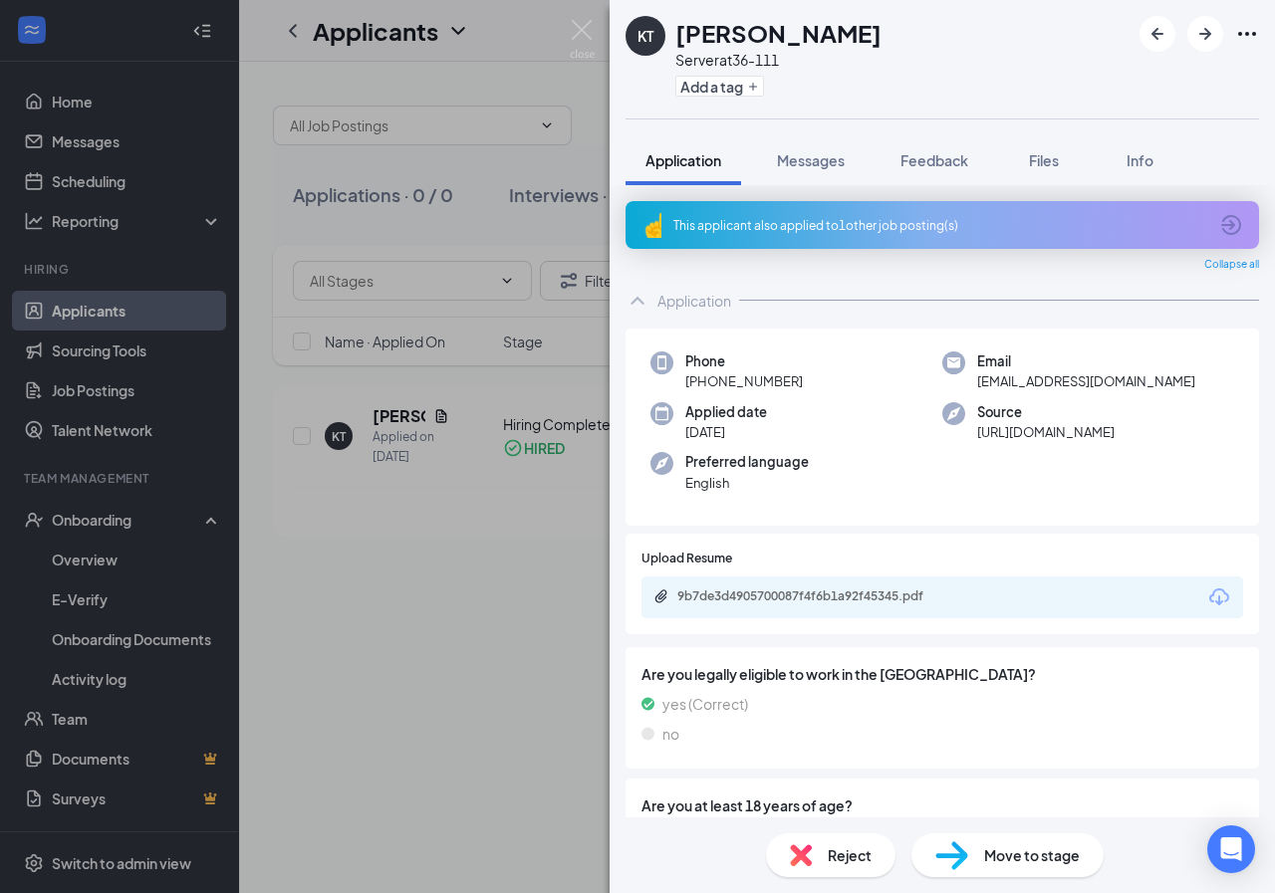
click at [1219, 227] on icon "ArrowCircle" at bounding box center [1231, 225] width 24 height 24
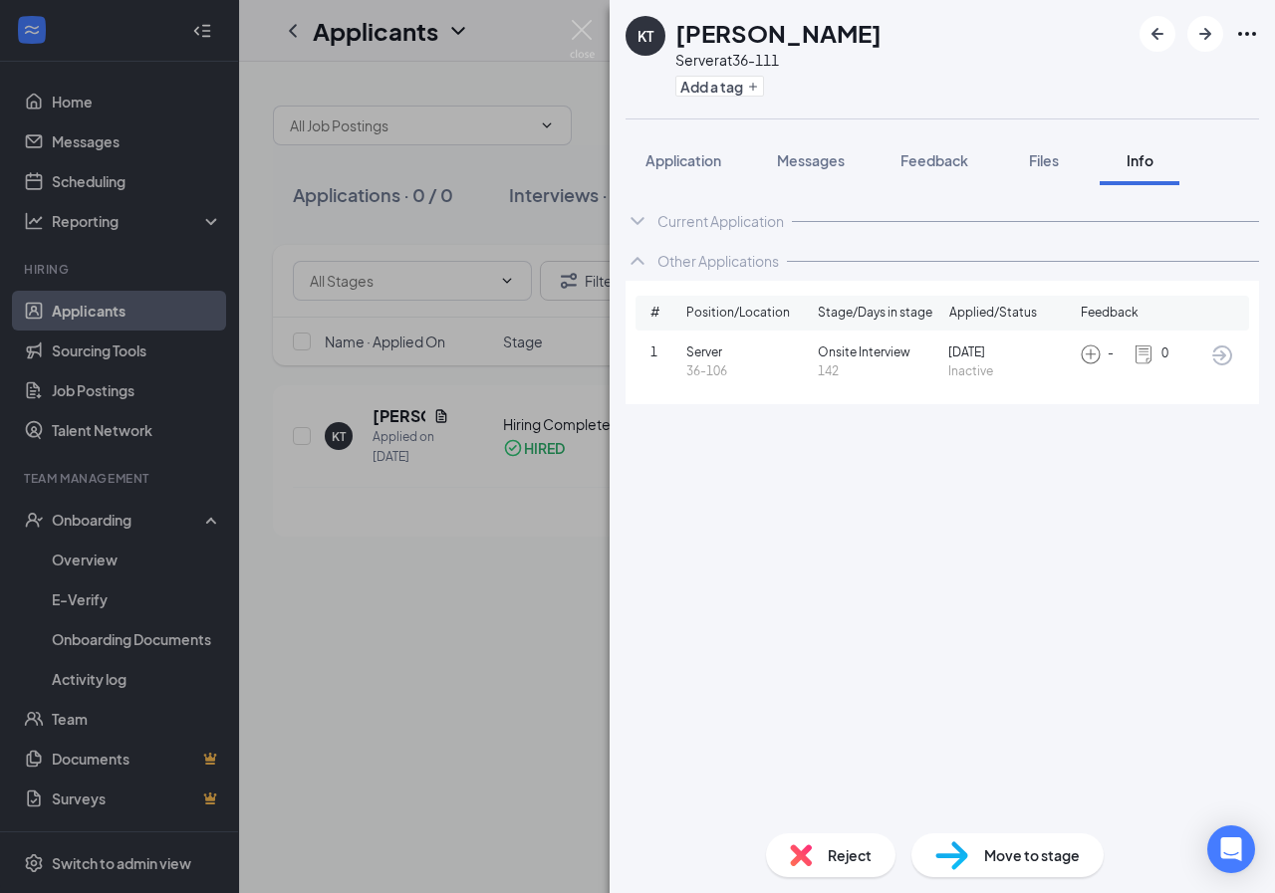
click at [1021, 858] on span "Move to stage" at bounding box center [1032, 856] width 96 height 22
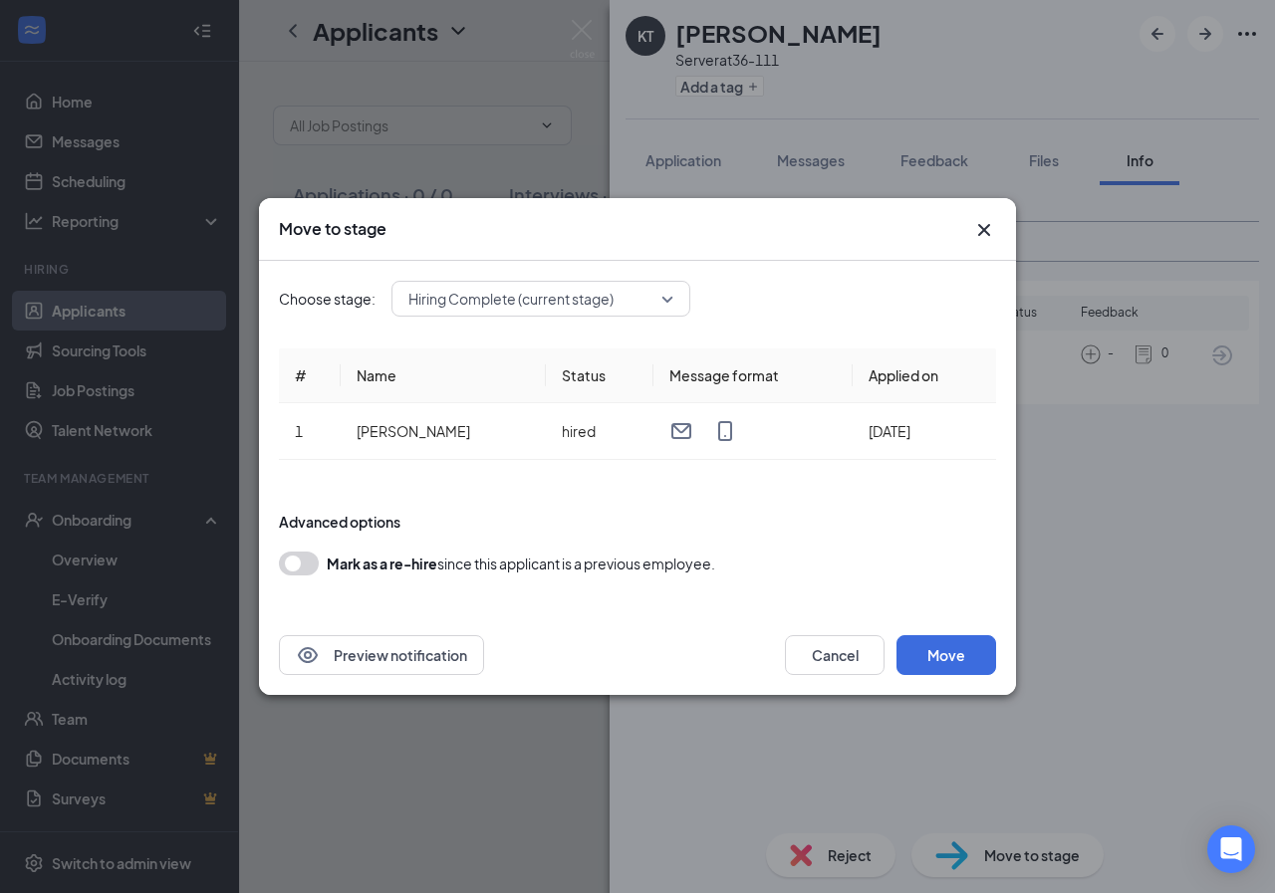
click at [666, 305] on span "Hiring Complete (current stage)" at bounding box center [540, 299] width 265 height 30
click at [1078, 454] on div "Move to stage Choose stage: Hiring Complete (current stage) 3777194 3777195 App…" at bounding box center [637, 446] width 1275 height 893
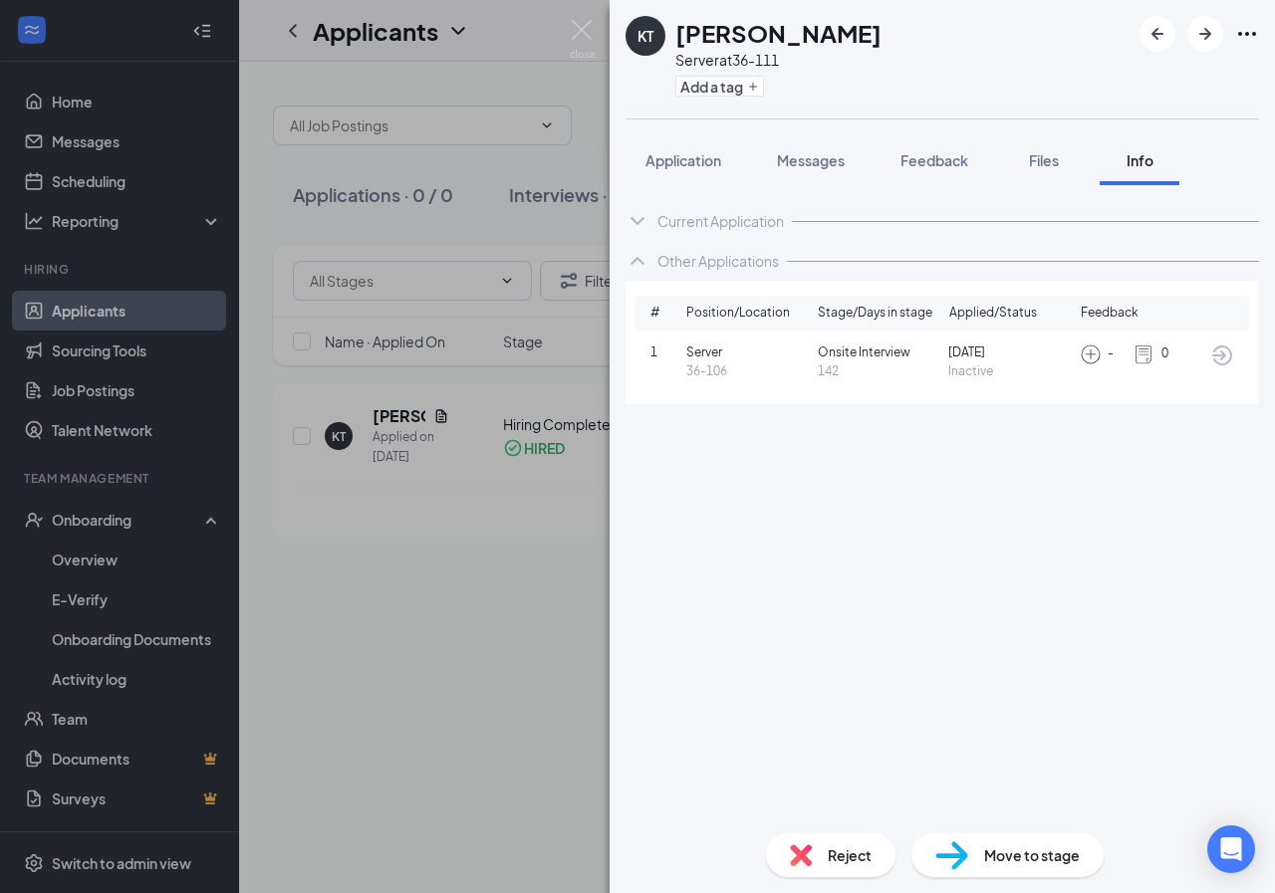
click at [423, 418] on div "[PERSON_NAME] Server at 36-111 Add a tag Application Messages Feedback Files In…" at bounding box center [637, 446] width 1275 height 893
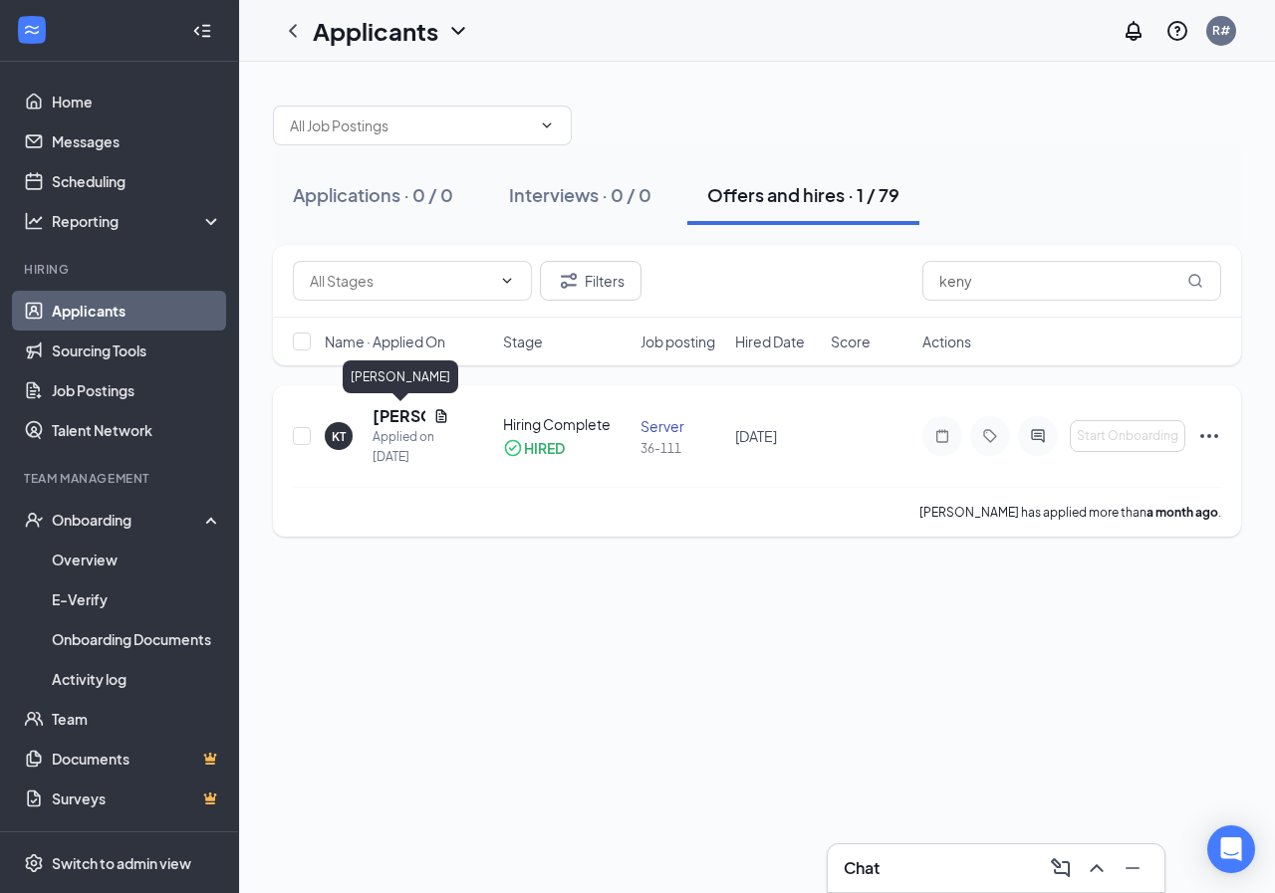
click at [403, 415] on h5 "[PERSON_NAME]" at bounding box center [398, 416] width 53 height 22
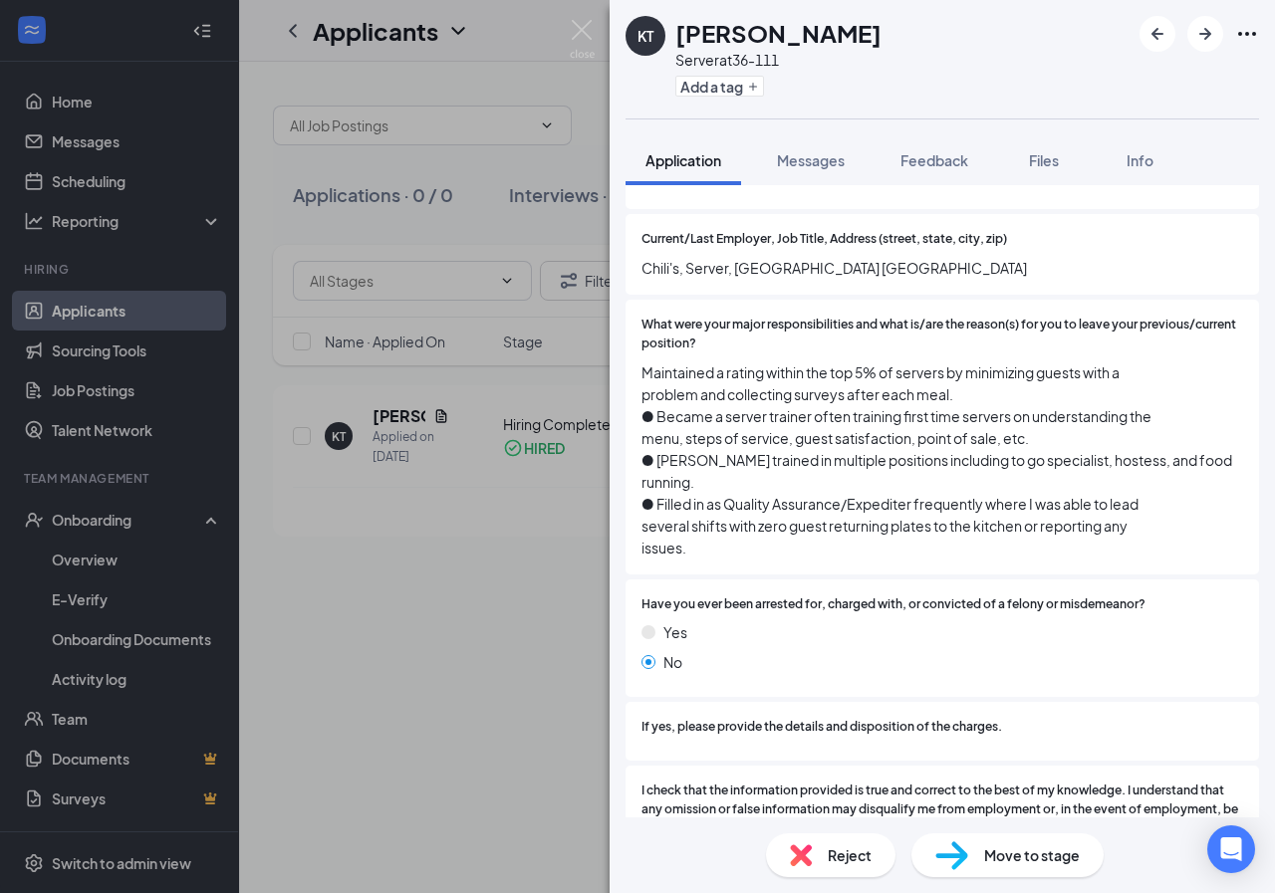
scroll to position [1952, 0]
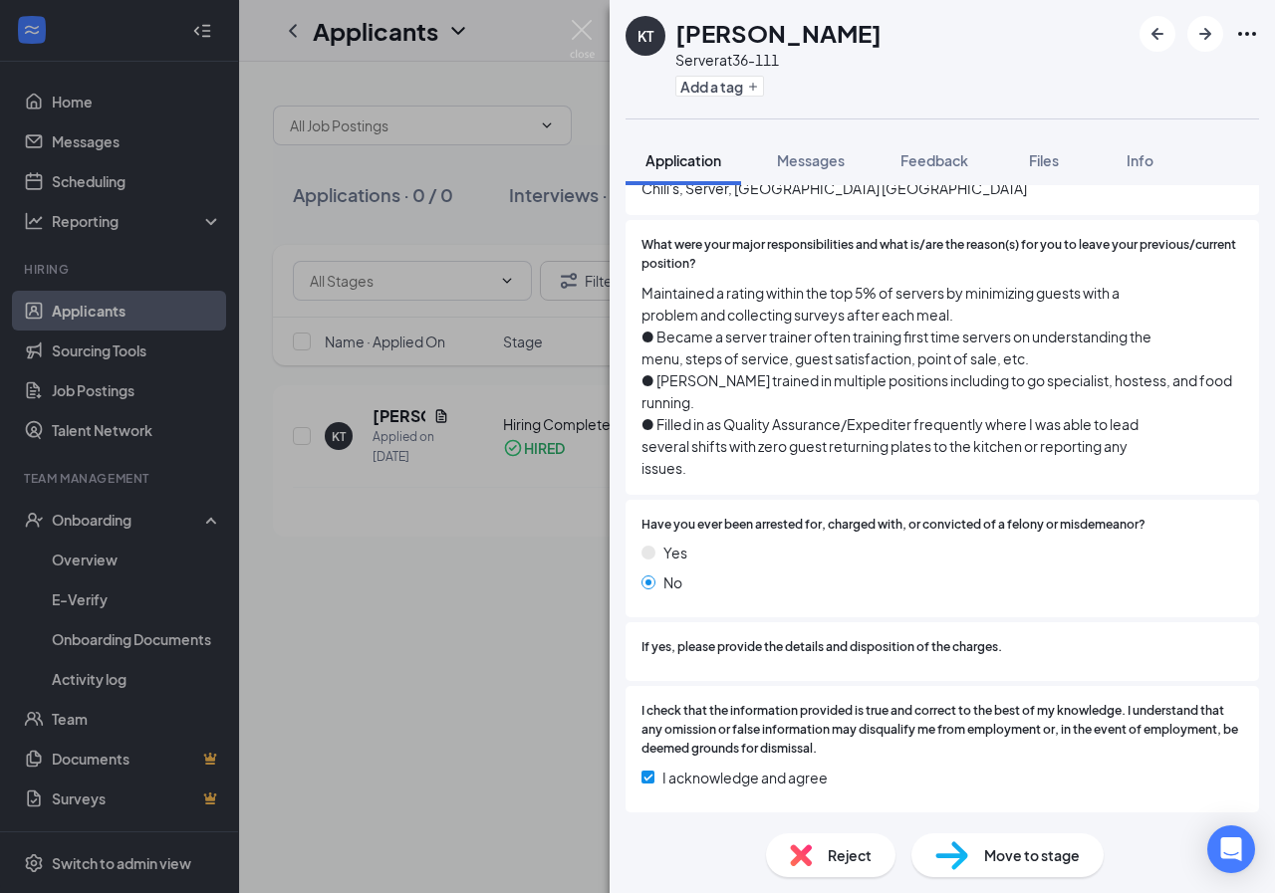
click at [965, 849] on img at bounding box center [951, 856] width 33 height 29
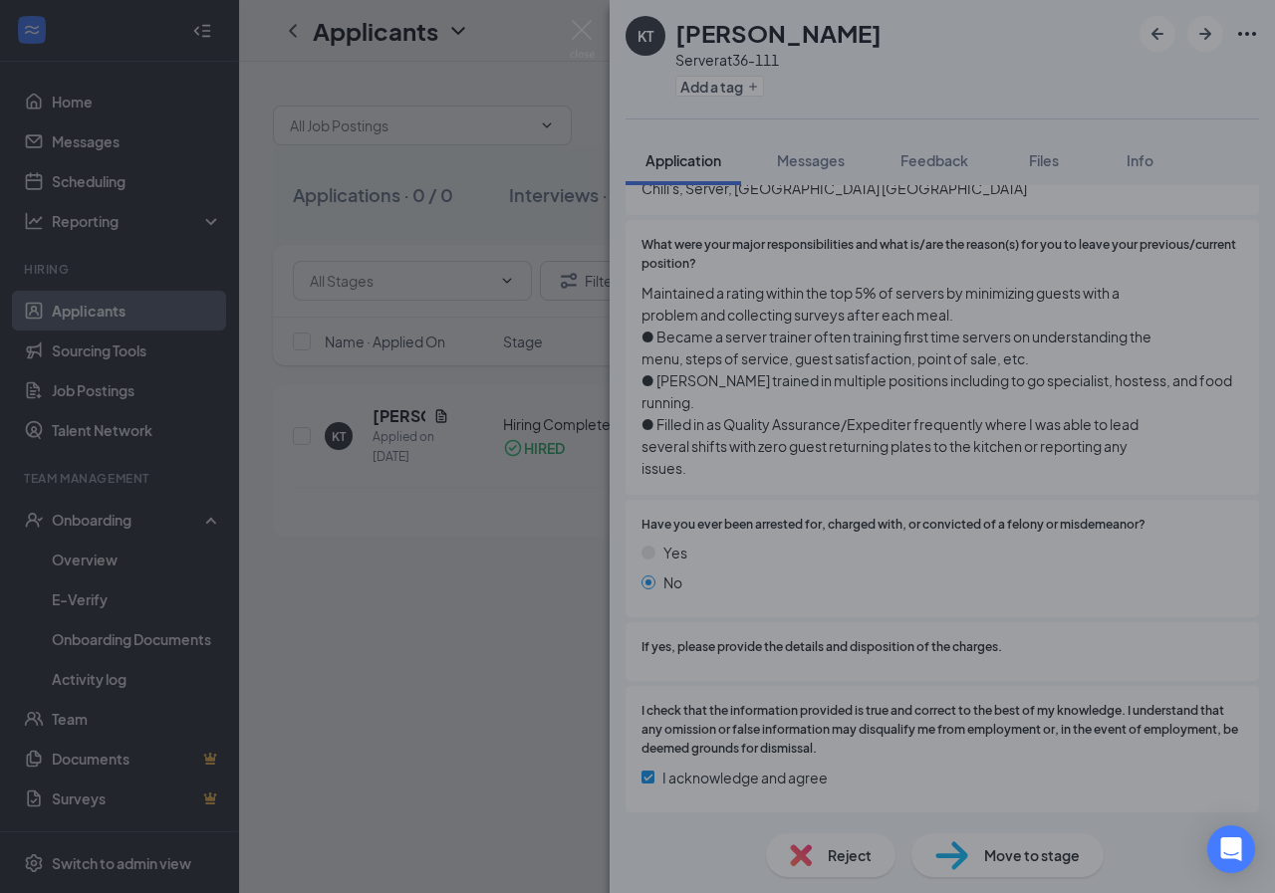
scroll to position [1944, 0]
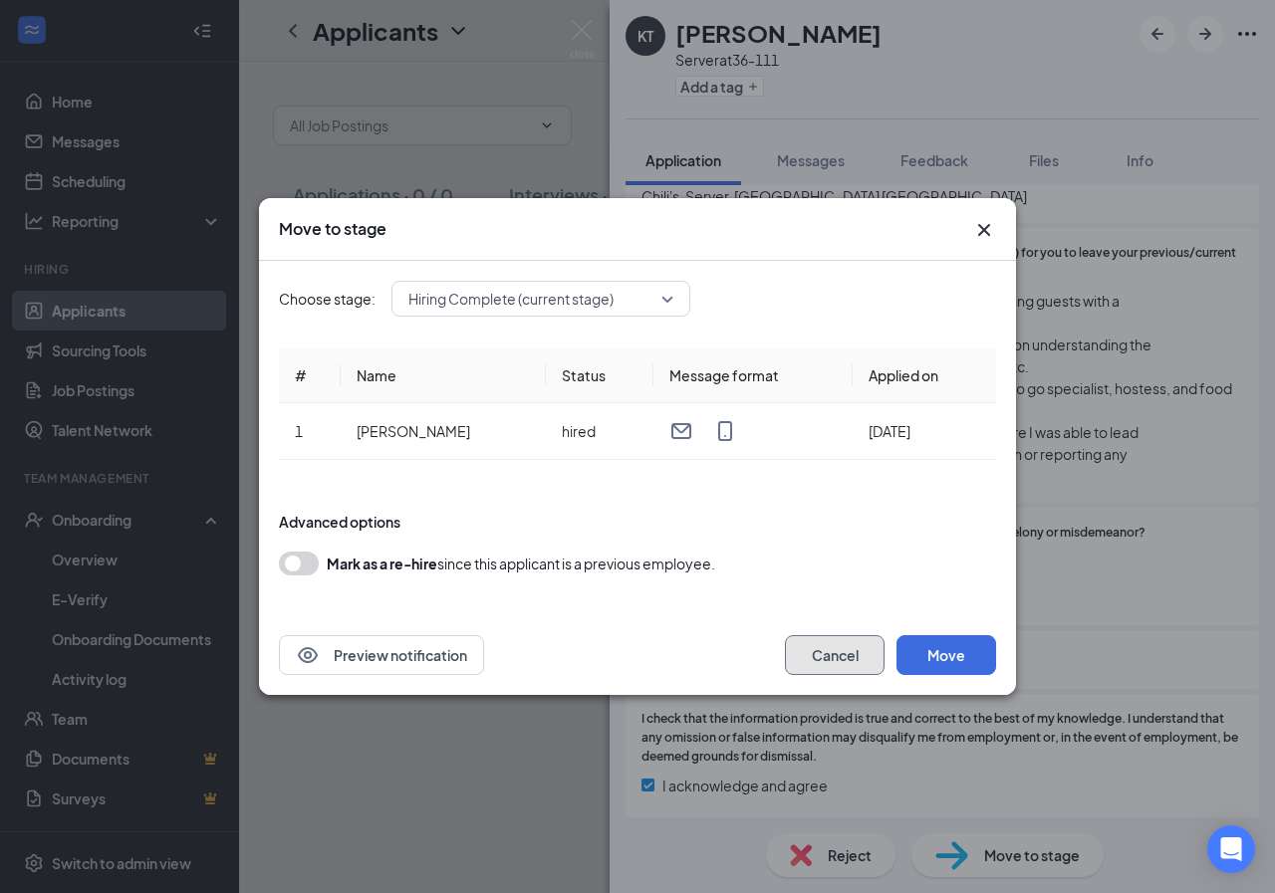
click at [827, 649] on button "Cancel" at bounding box center [835, 655] width 100 height 40
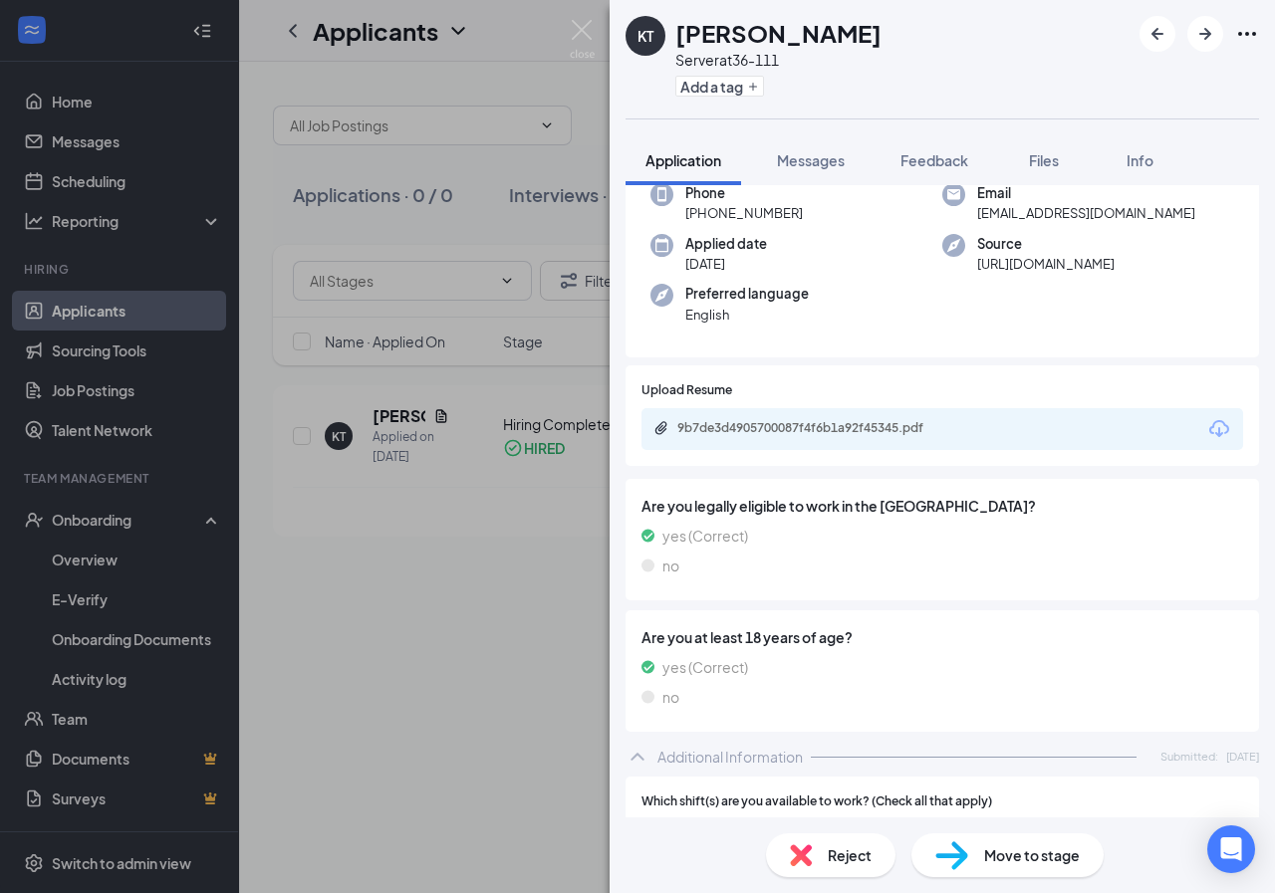
scroll to position [0, 0]
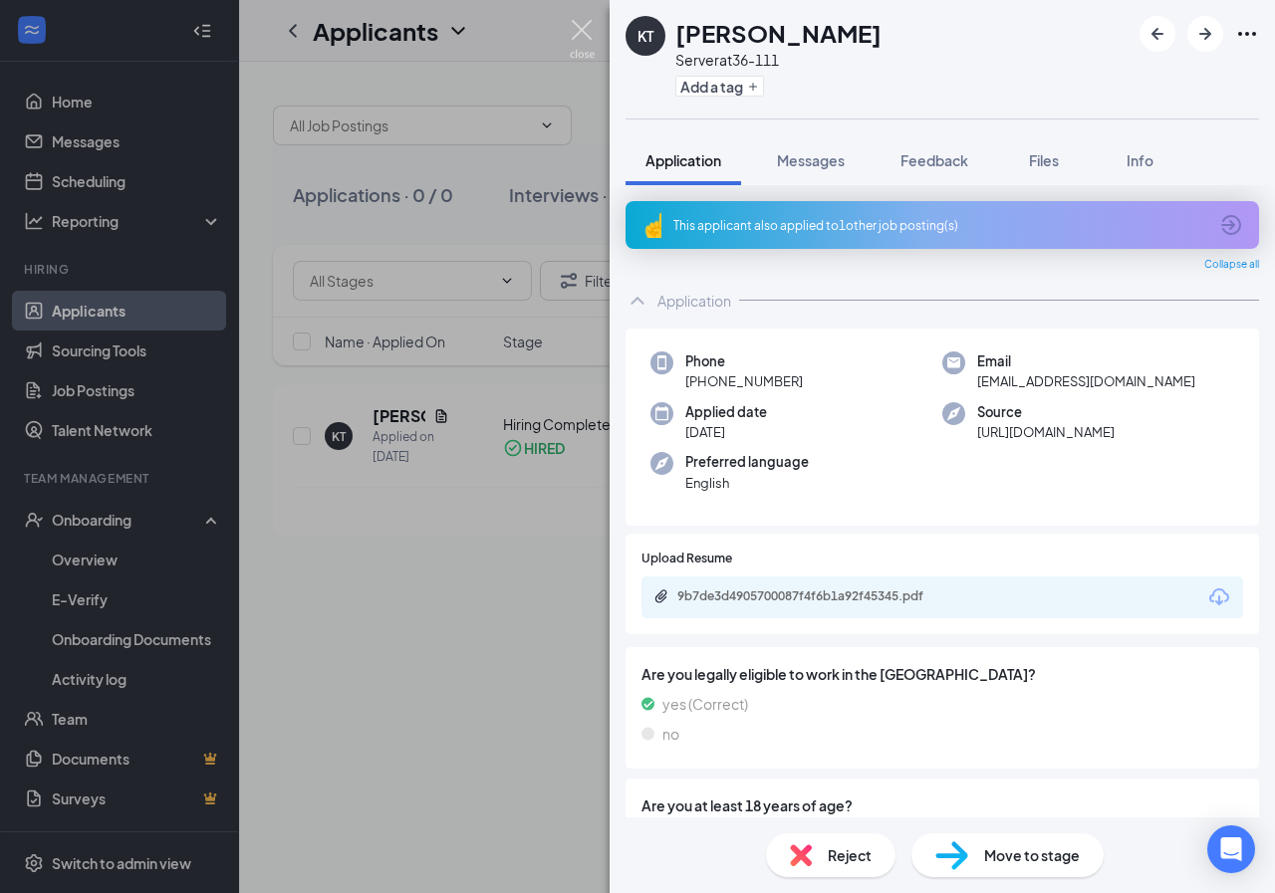
drag, startPoint x: 1187, startPoint y: 0, endPoint x: 580, endPoint y: 33, distance: 608.4
click at [580, 33] on img at bounding box center [582, 39] width 25 height 39
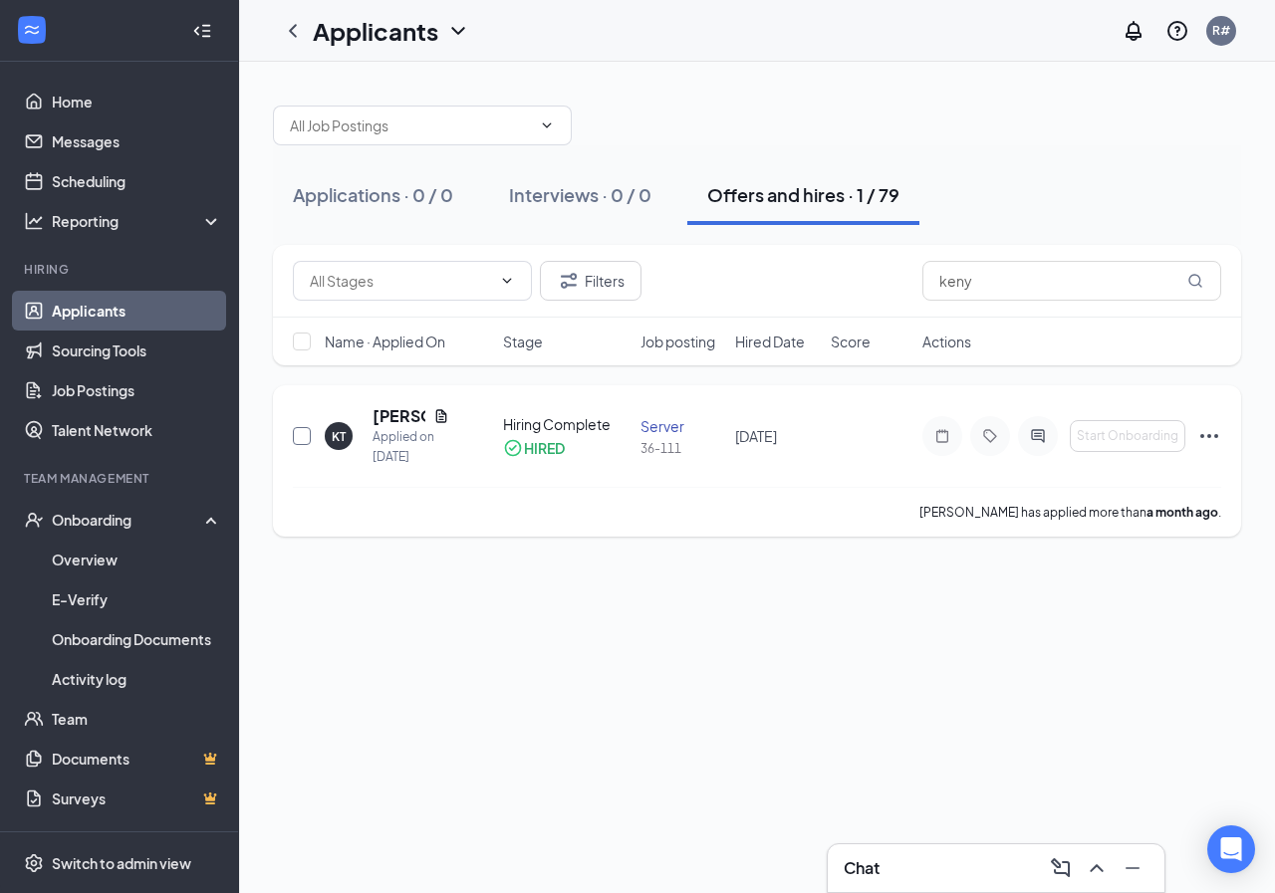
click at [303, 438] on input "checkbox" at bounding box center [302, 436] width 18 height 18
checkbox input "true"
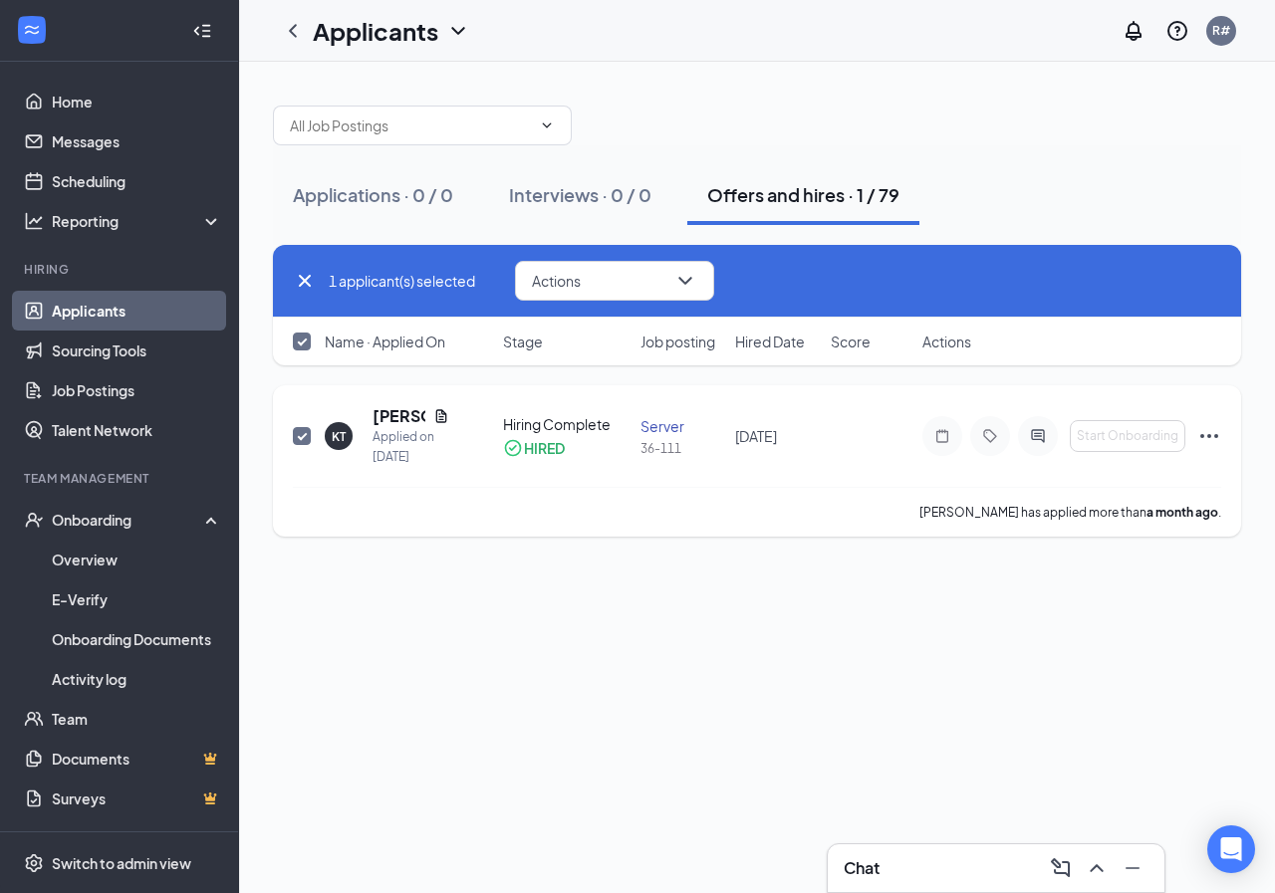
click at [303, 438] on input "checkbox" at bounding box center [302, 436] width 18 height 18
checkbox input "false"
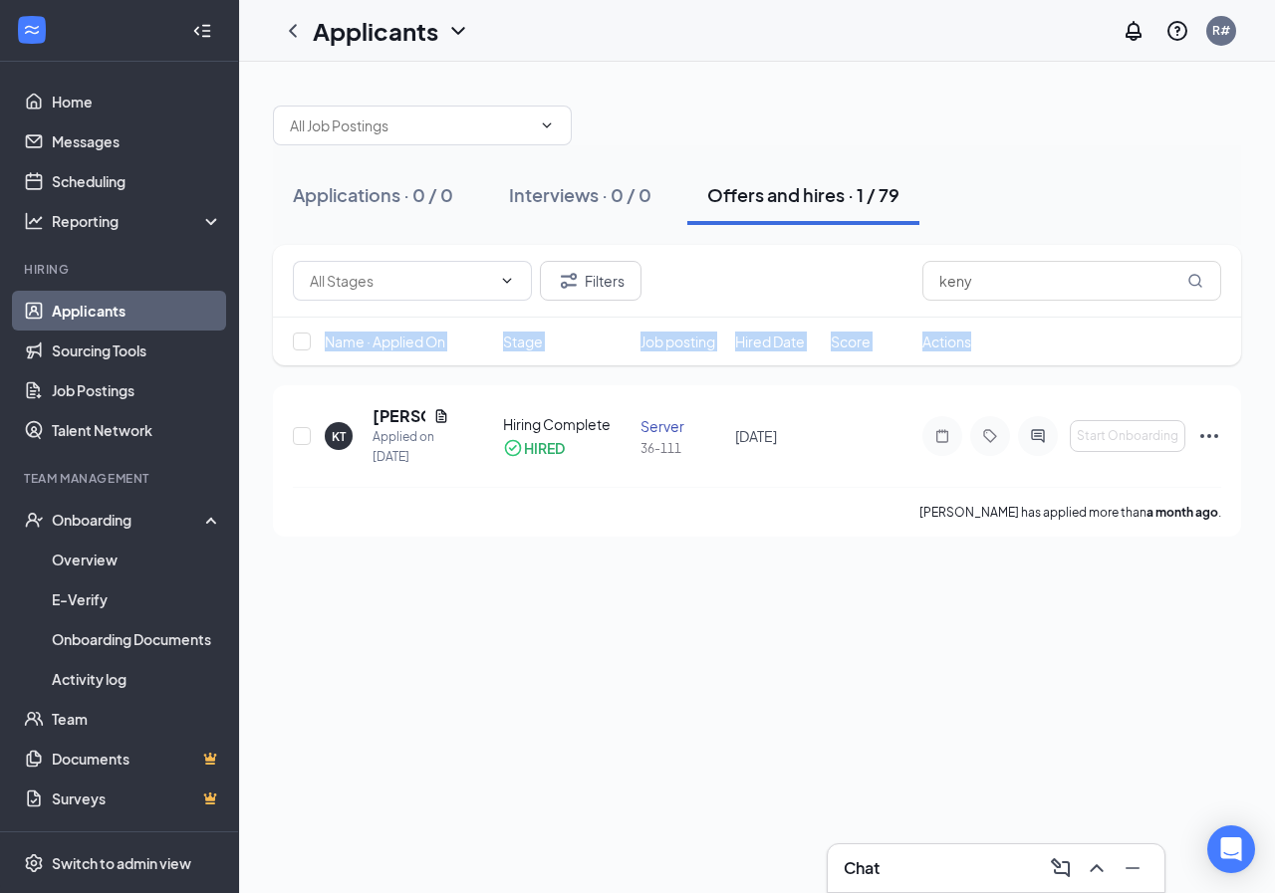
click at [275, 384] on div "Filters keny Name · Applied On Stage Job posting Hired Date Score Actions [PERS…" at bounding box center [757, 391] width 968 height 292
click at [260, 122] on div "Applications · 0 / 0 Interviews · 0 / 0 Offers and hires · 1 / 79 Filters keny …" at bounding box center [757, 311] width 1036 height 499
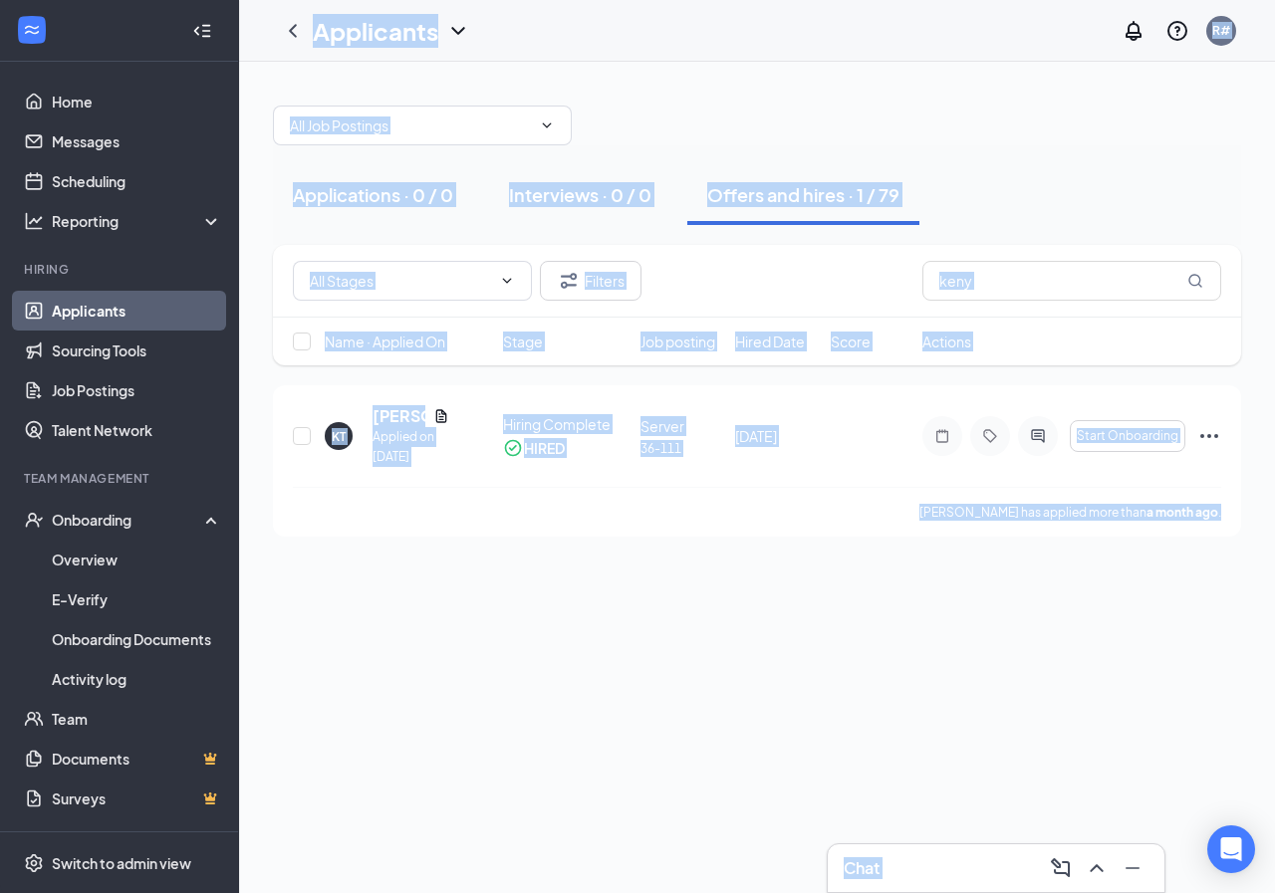
drag, startPoint x: 261, startPoint y: 20, endPoint x: 1230, endPoint y: 537, distance: 1098.2
click at [1230, 537] on div "Applicants R# Chat Applications · 0 / 0 Interviews · 0 / 0 Offers and hires · 1…" at bounding box center [757, 446] width 1036 height 893
copy div "Applicants R# Chat Applications · 0 / 0 Interviews · 0 / 0 Offers and hires · 1…"
click at [773, 275] on div "Filters keny" at bounding box center [757, 281] width 928 height 40
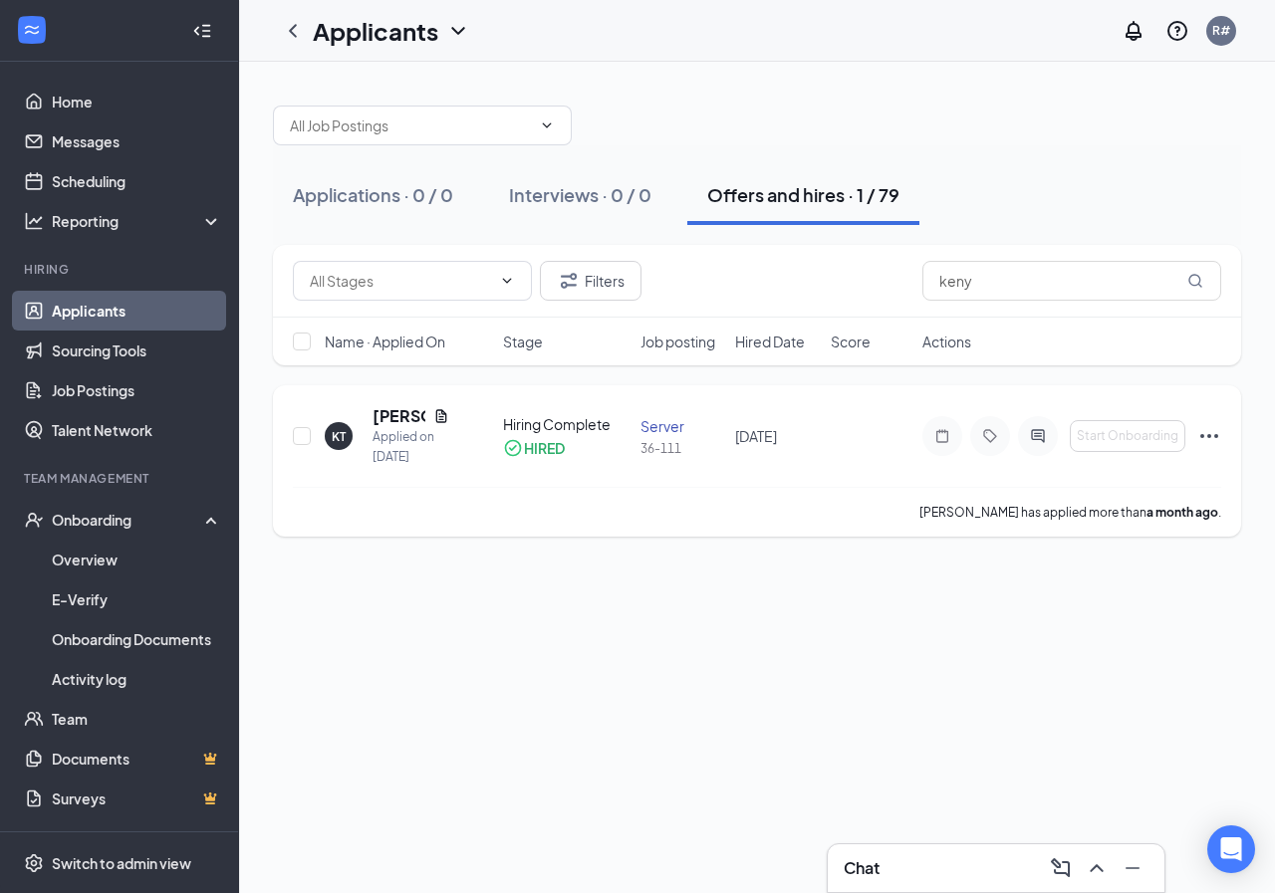
click at [1206, 434] on icon "Ellipses" at bounding box center [1209, 436] width 24 height 24
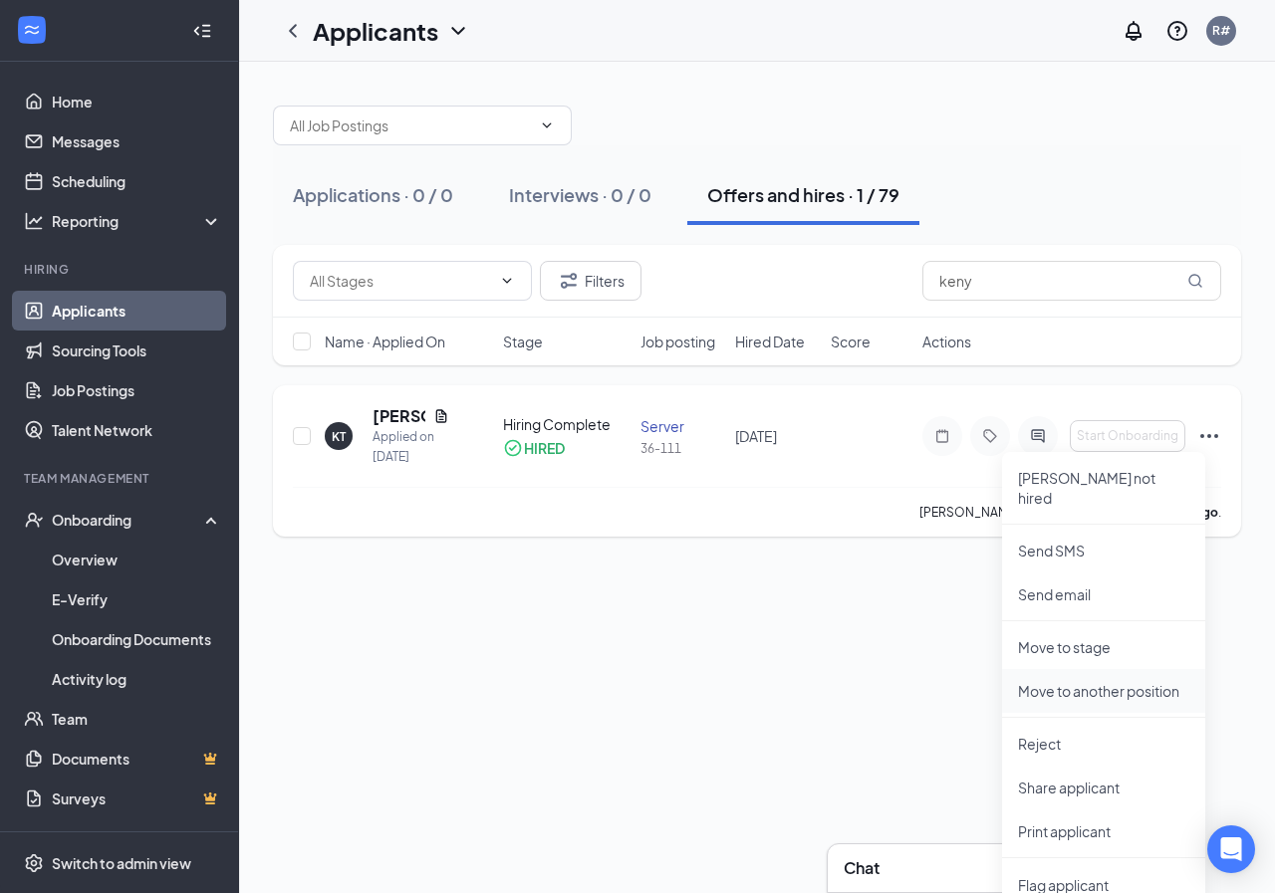
click at [1087, 681] on p "Move to another position" at bounding box center [1103, 691] width 171 height 20
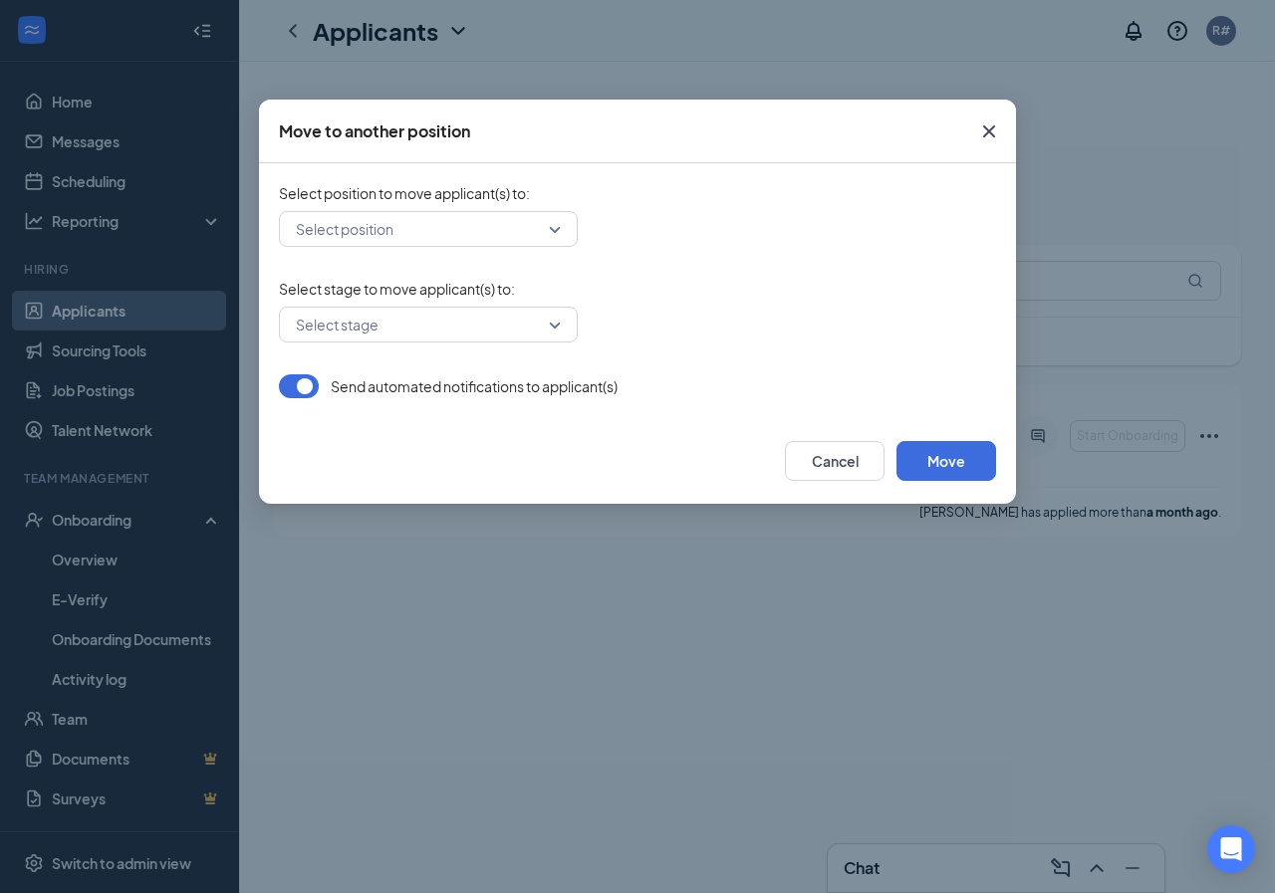
click at [484, 228] on input "search" at bounding box center [421, 229] width 261 height 34
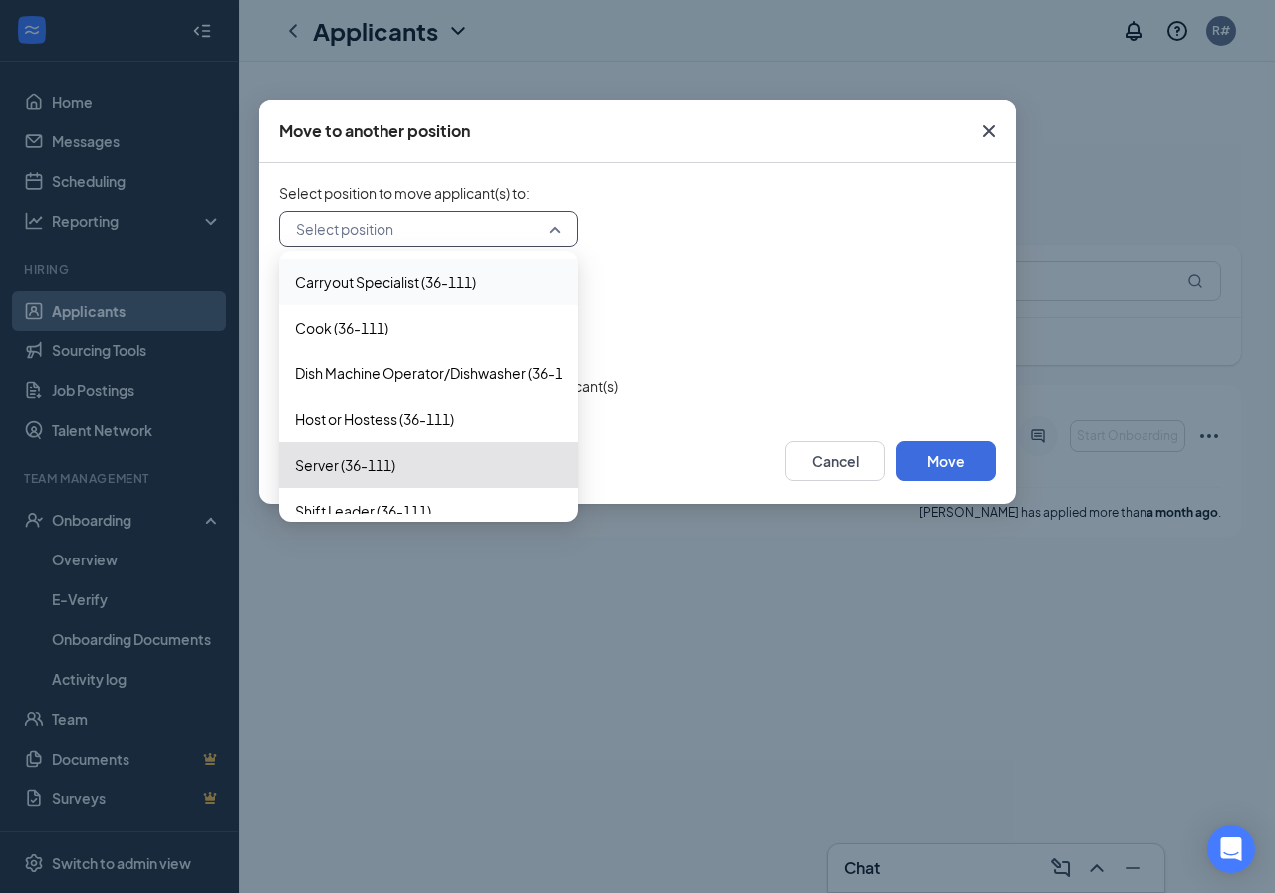
click at [484, 228] on input "search" at bounding box center [421, 229] width 261 height 34
click at [828, 460] on button "Cancel" at bounding box center [835, 461] width 100 height 40
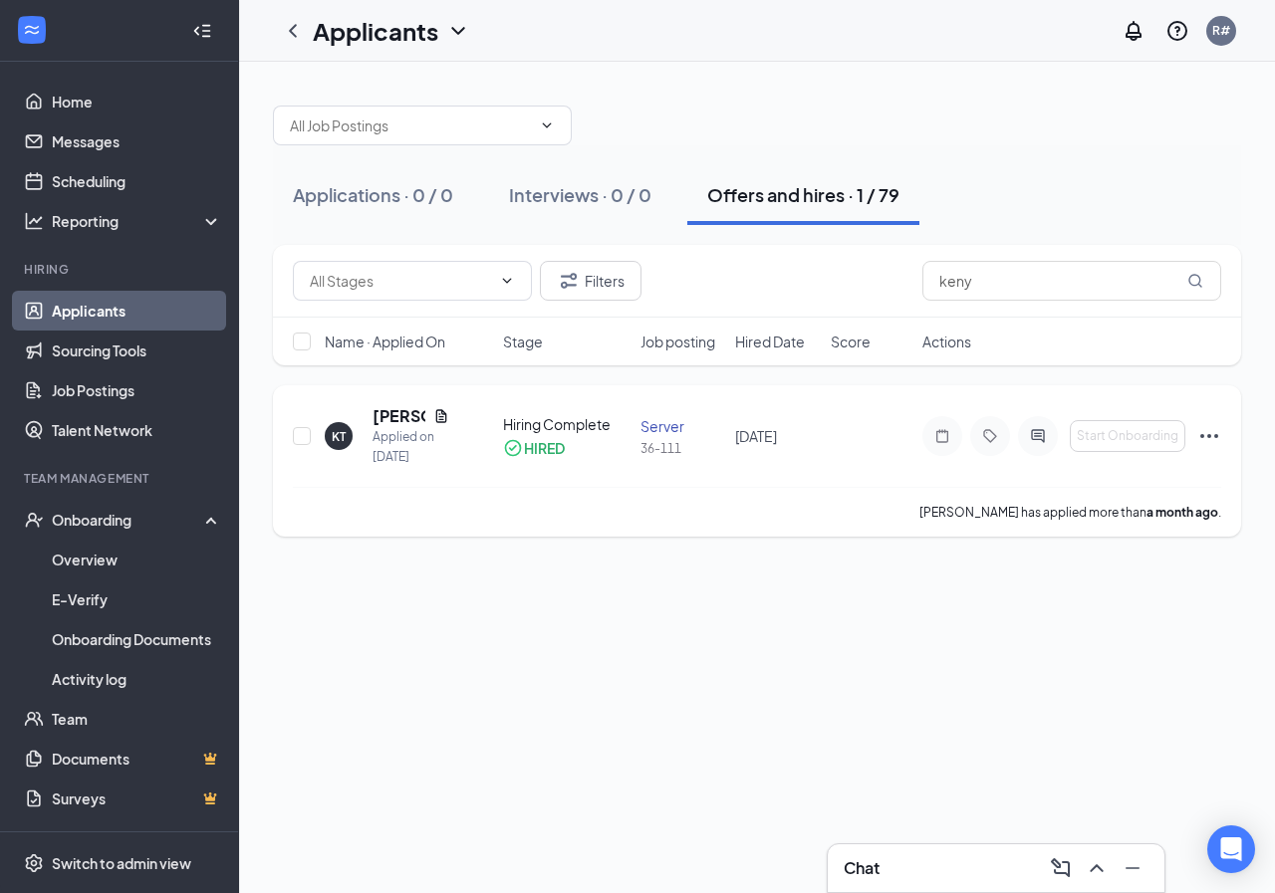
click at [1214, 427] on icon "Ellipses" at bounding box center [1209, 436] width 24 height 24
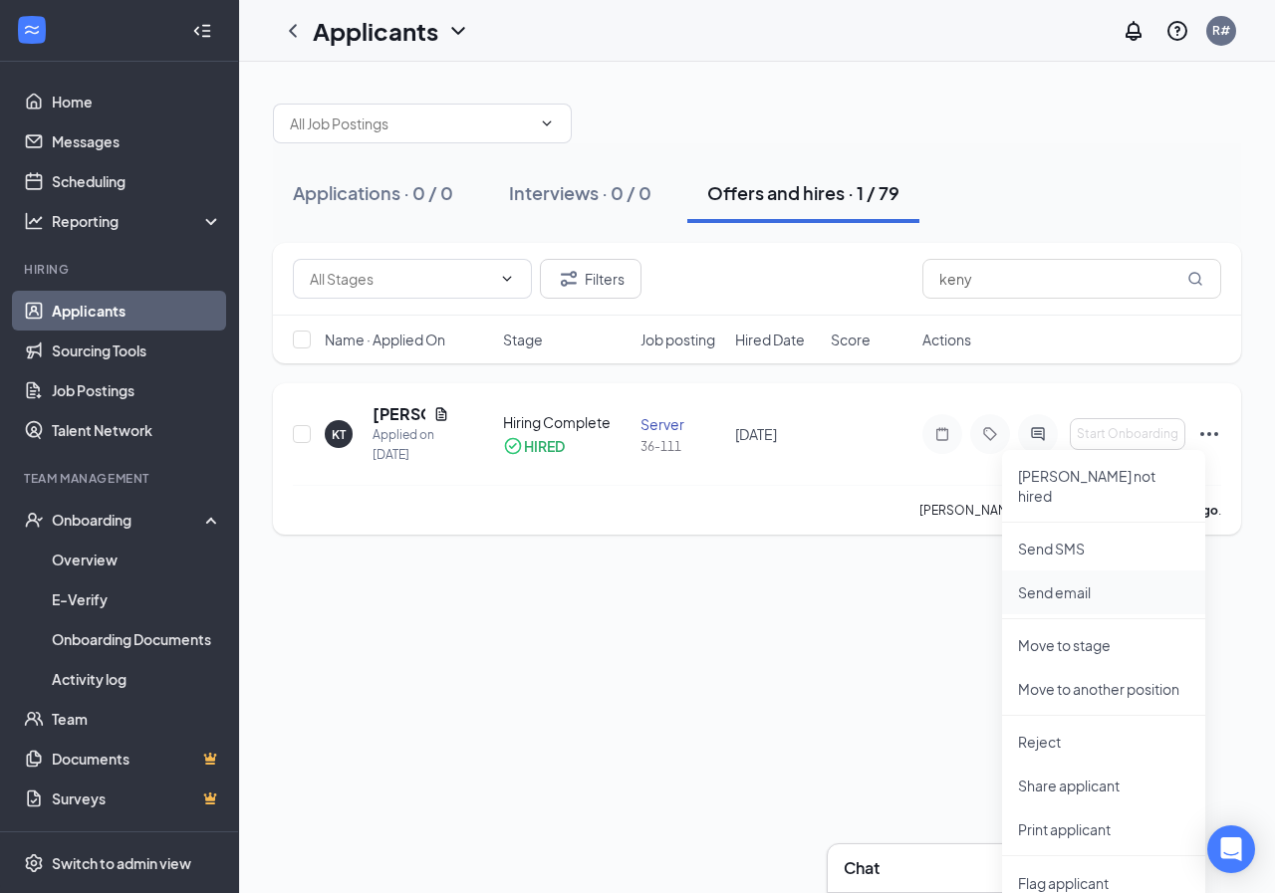
scroll to position [3, 0]
click at [1078, 634] on p "Move to stage" at bounding box center [1103, 644] width 171 height 20
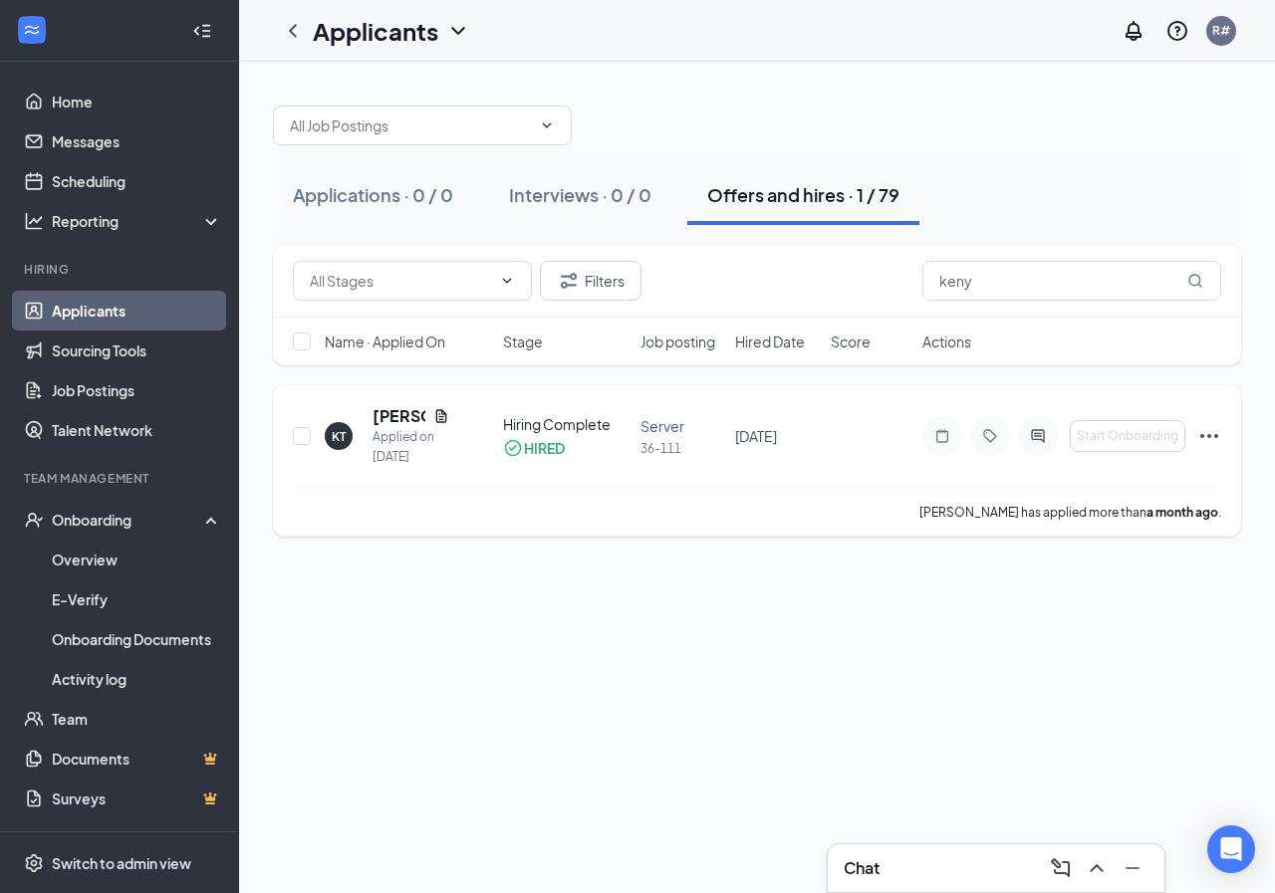
scroll to position [0, 0]
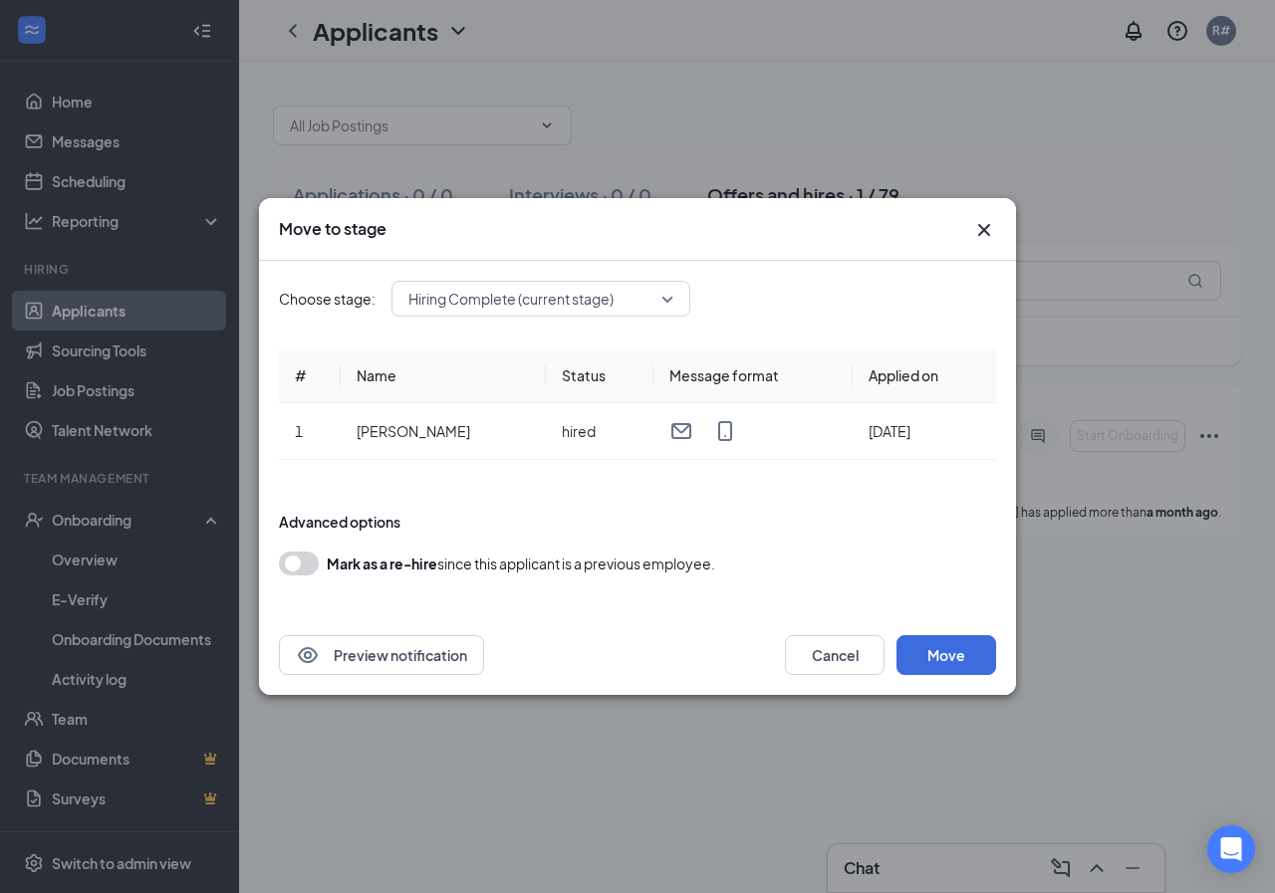
click at [664, 299] on span "Hiring Complete (current stage)" at bounding box center [540, 299] width 265 height 30
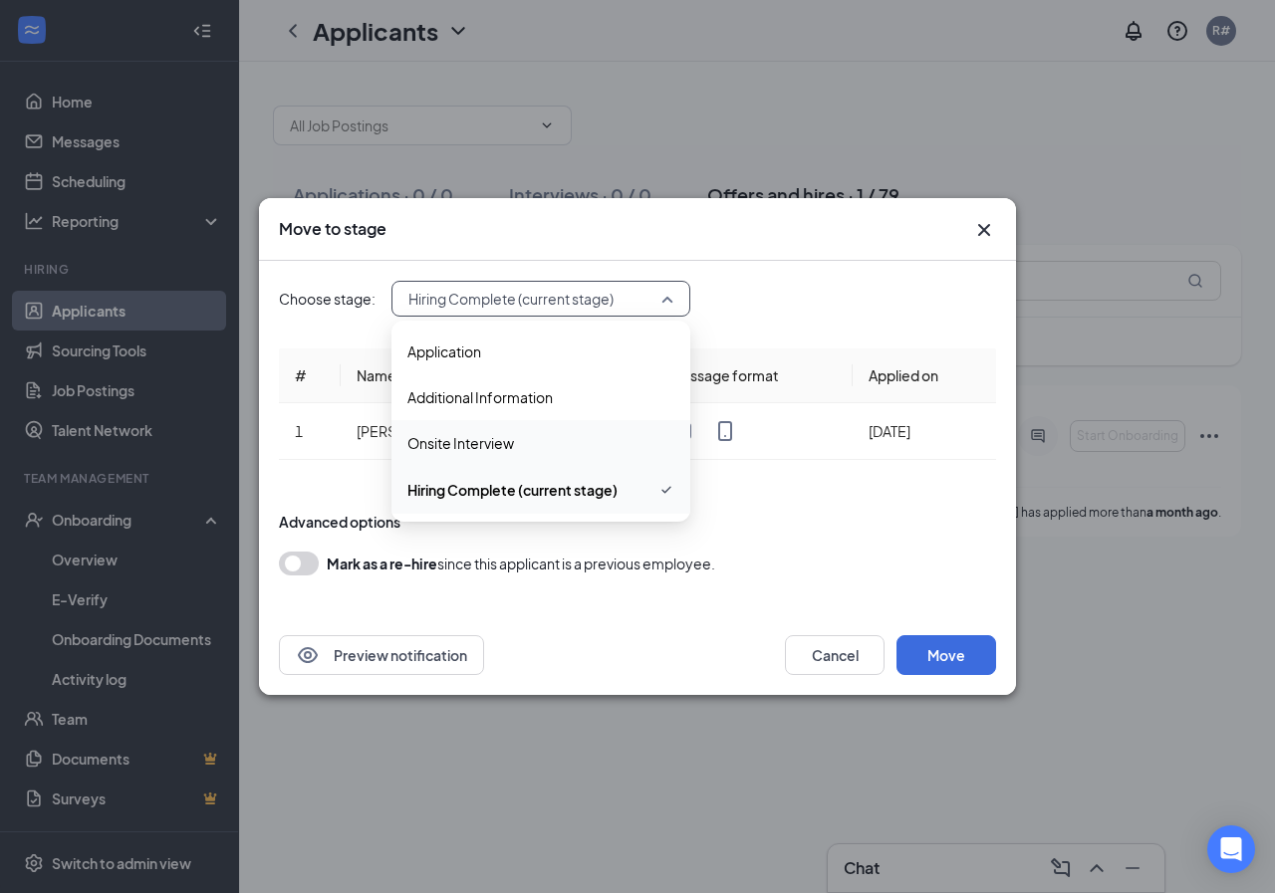
click at [678, 650] on div "Preview notification Cancel Move" at bounding box center [637, 655] width 717 height 40
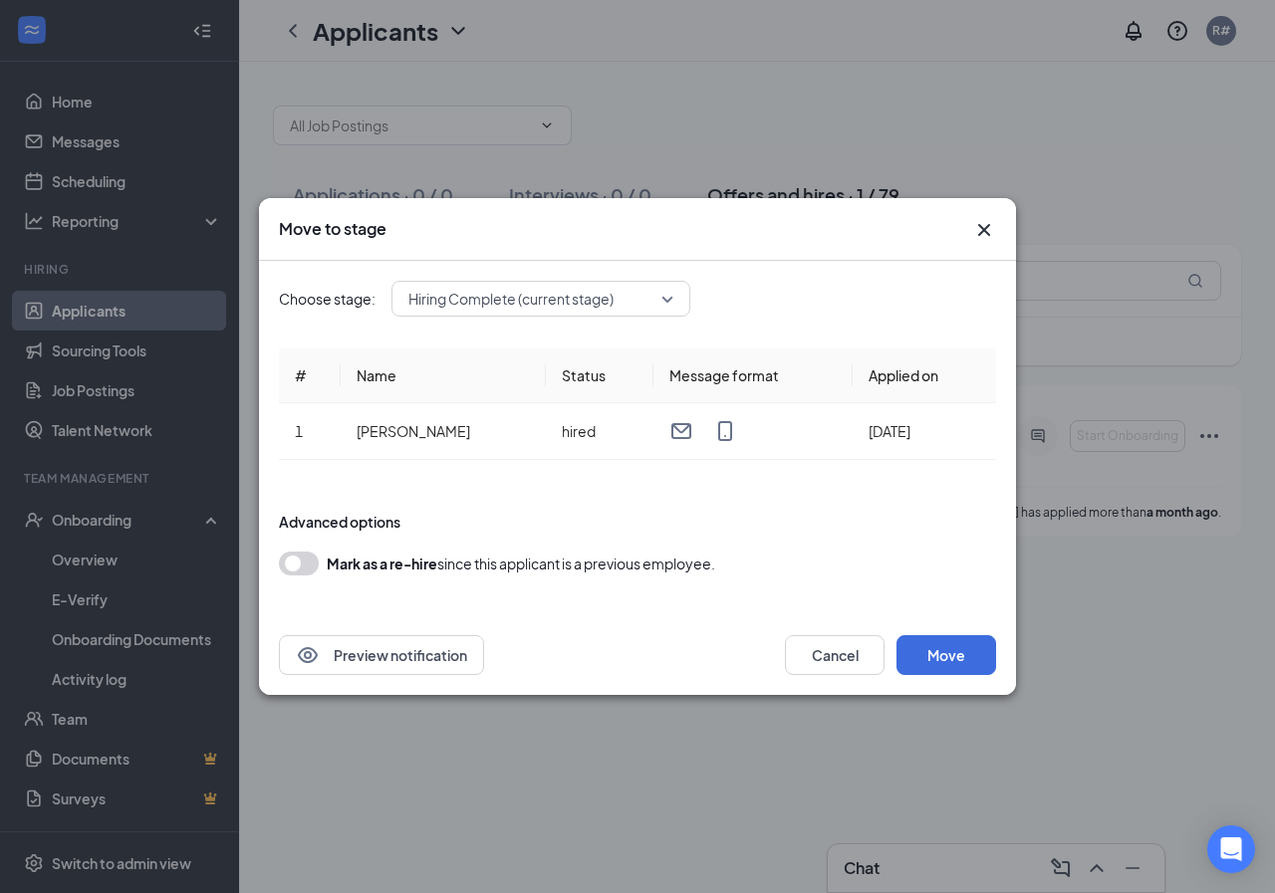
click at [662, 303] on span "Hiring Complete (current stage)" at bounding box center [540, 299] width 265 height 30
click at [979, 222] on icon "Cross" at bounding box center [984, 230] width 24 height 24
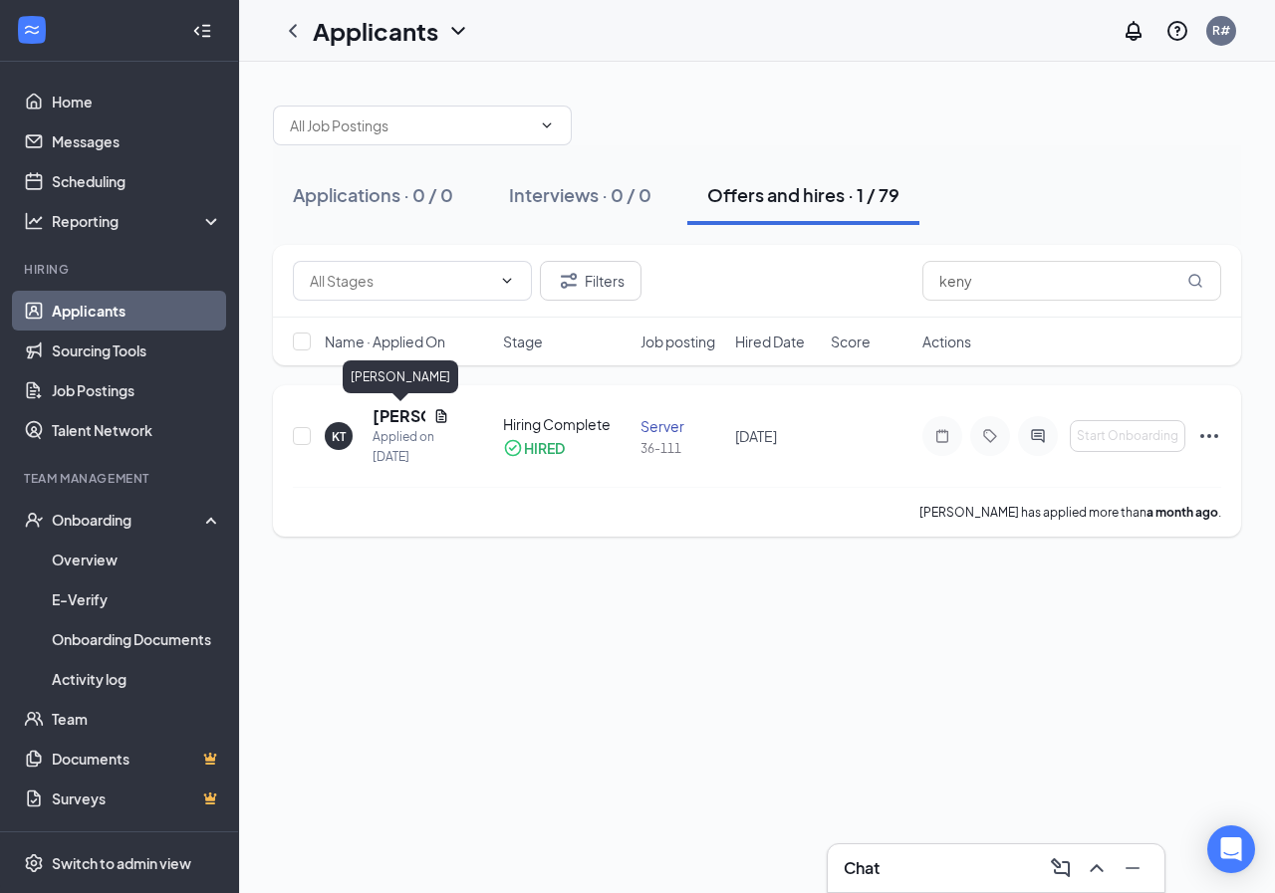
click at [398, 421] on h5 "[PERSON_NAME]" at bounding box center [398, 416] width 53 height 22
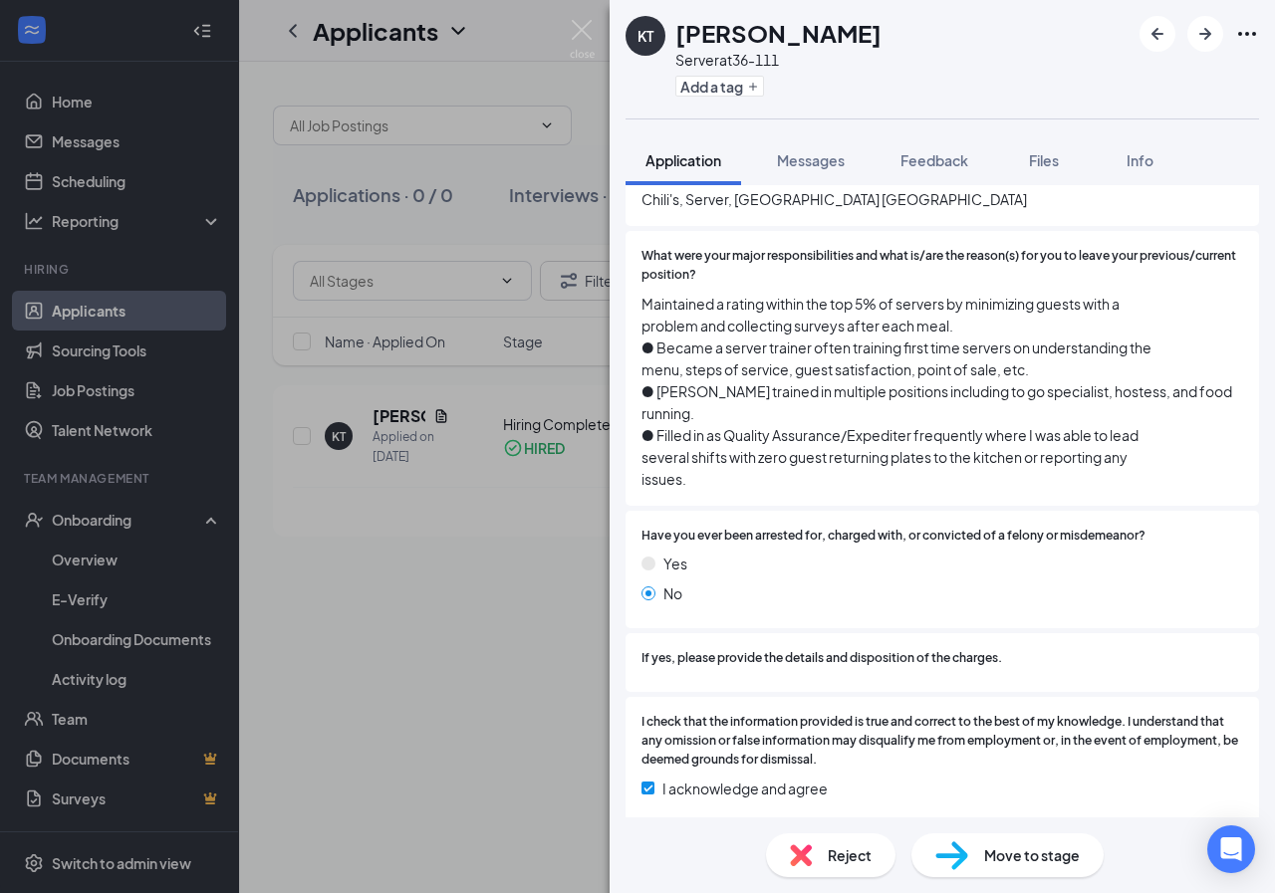
scroll to position [1952, 0]
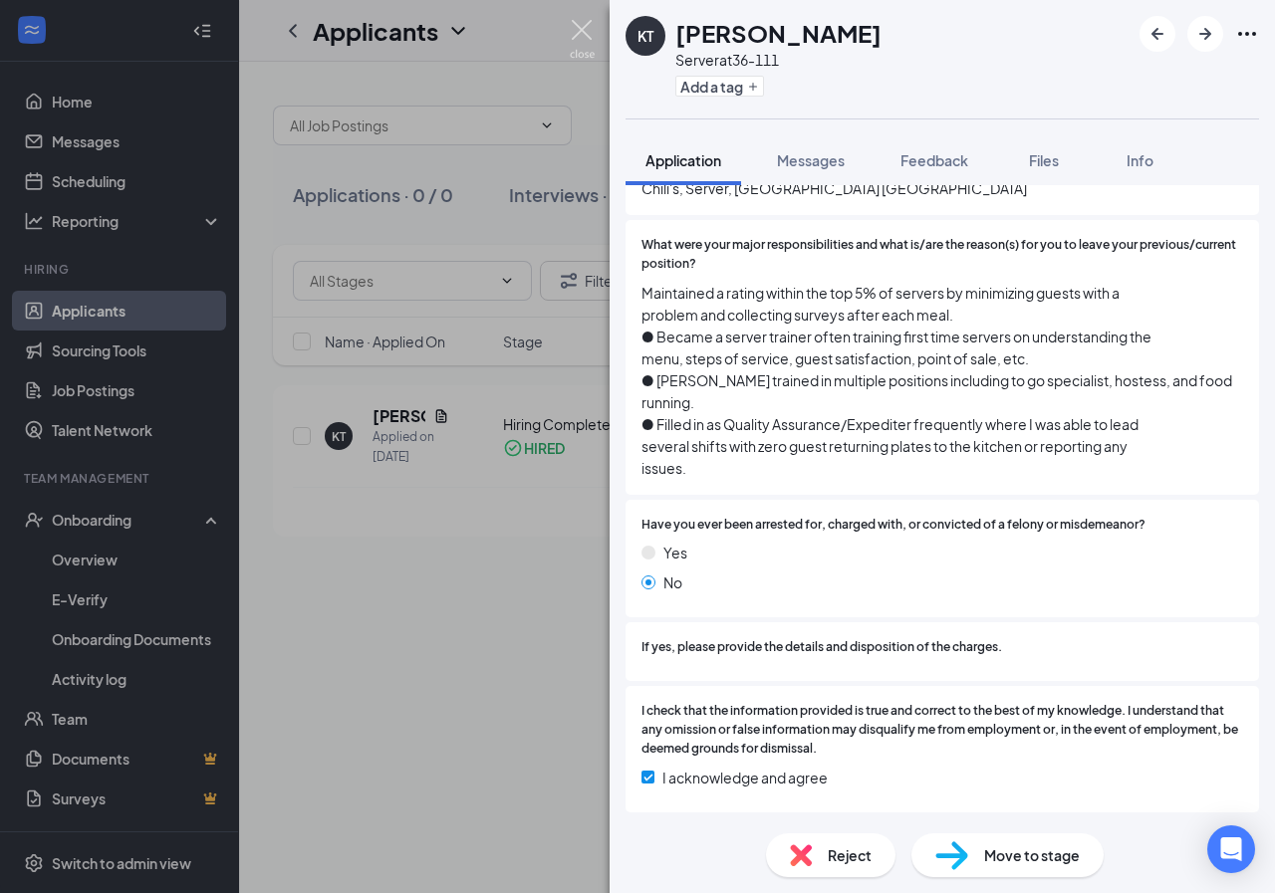
click at [580, 23] on img at bounding box center [582, 39] width 25 height 39
